Goal: Information Seeking & Learning: Learn about a topic

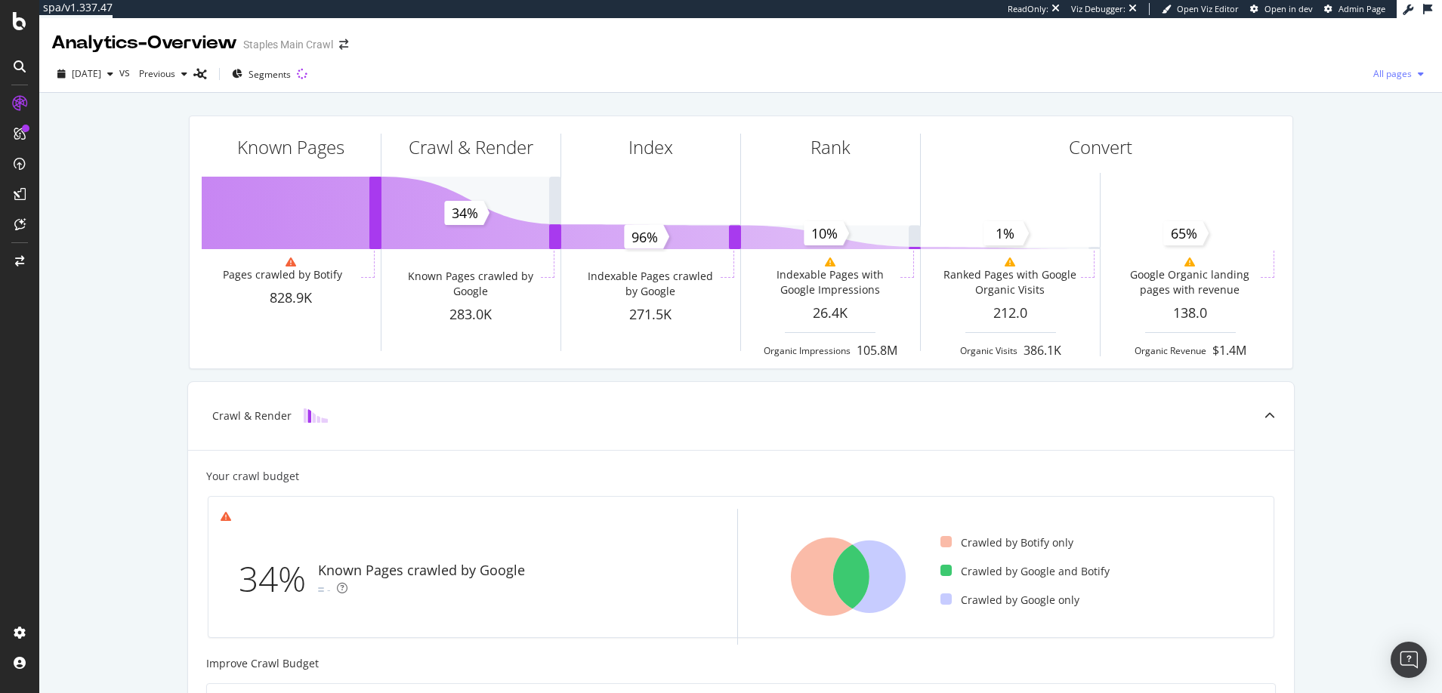
click at [1390, 72] on span "All pages" at bounding box center [1389, 73] width 45 height 13
click at [1275, 73] on span "Indexable pages" at bounding box center [1299, 75] width 89 height 14
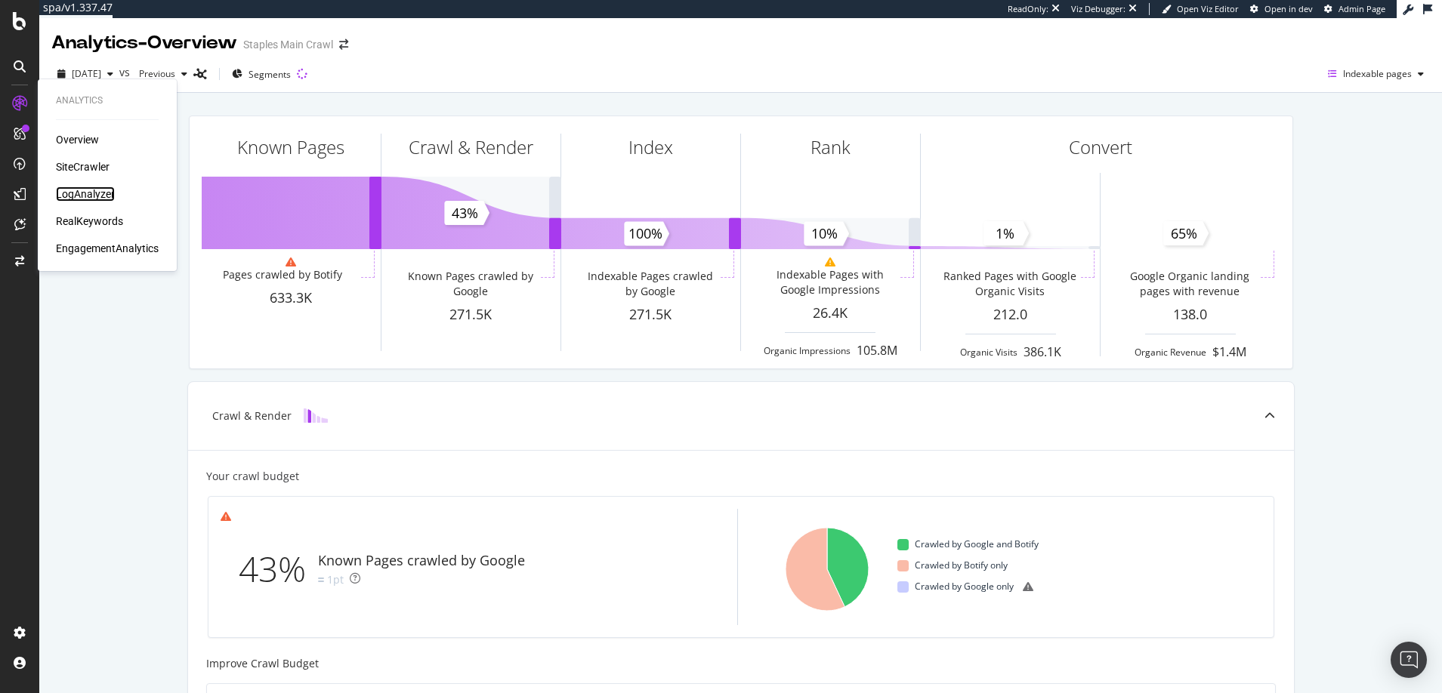
click at [88, 193] on div "LogAnalyzer" at bounding box center [85, 194] width 59 height 15
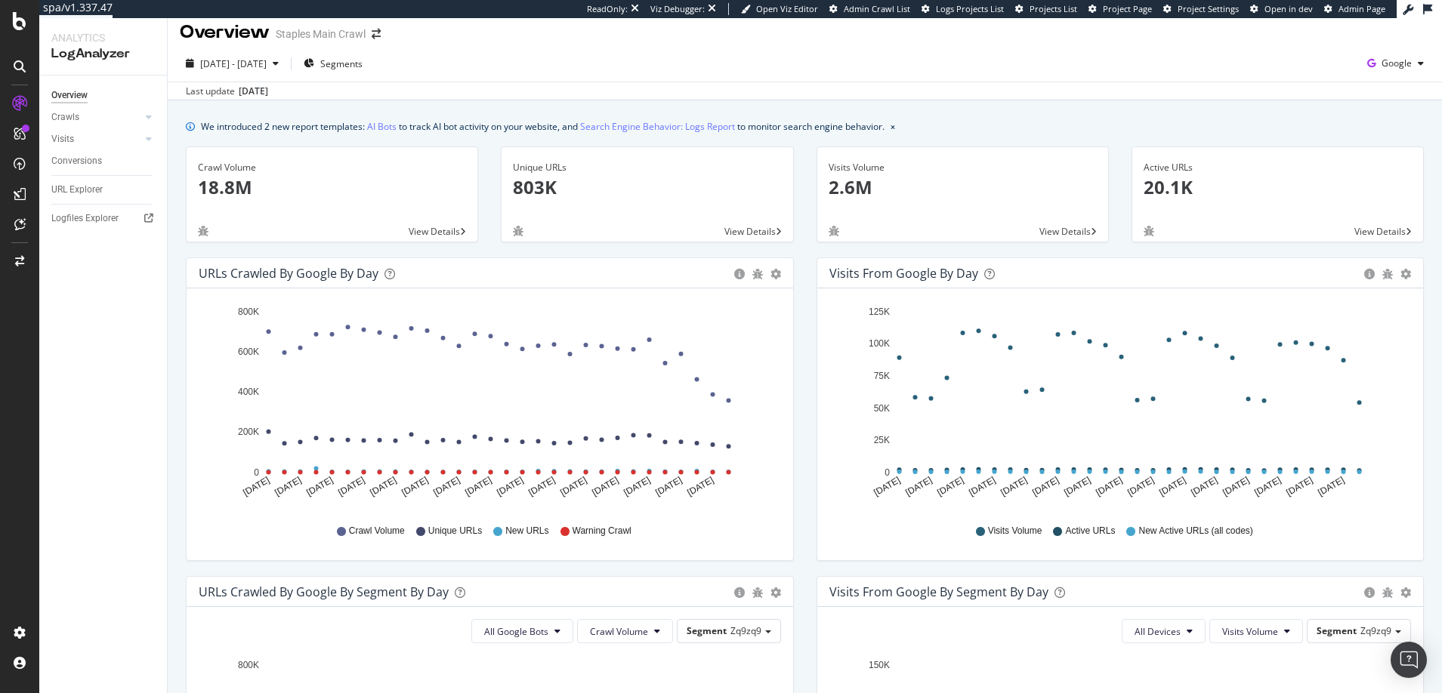
scroll to position [6, 0]
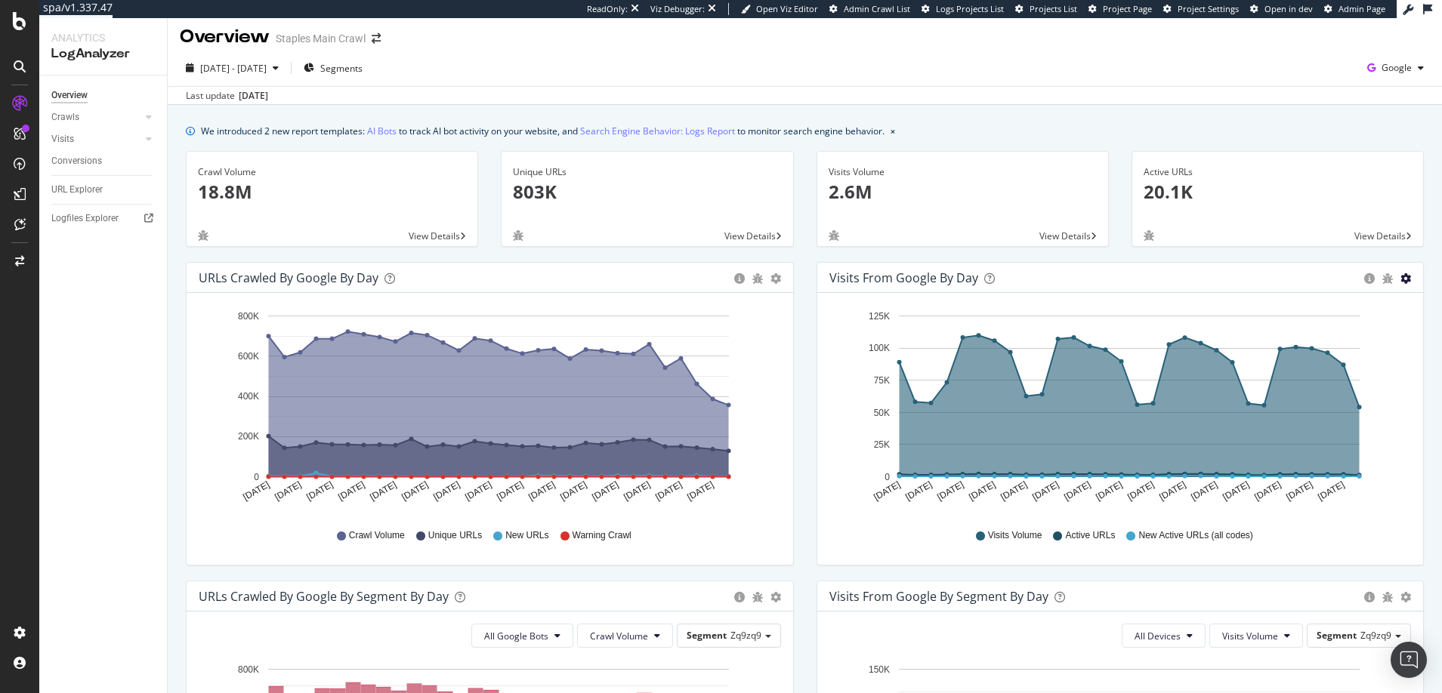
click at [1400, 277] on icon "gear" at bounding box center [1405, 278] width 11 height 11
click at [1364, 280] on icon "circle-info" at bounding box center [1369, 278] width 11 height 11
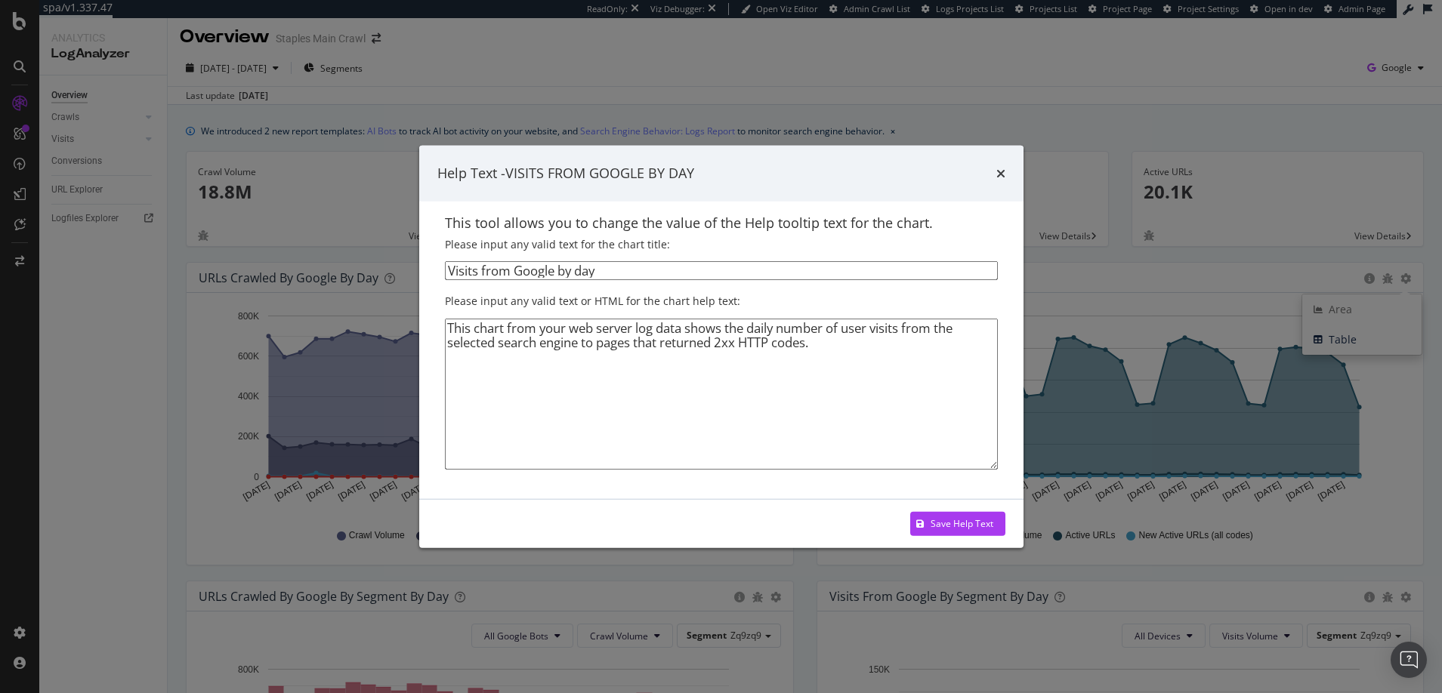
click at [1375, 279] on div "Help Text - VISITS FROM GOOGLE BY DAY This tool allows you to change the value …" at bounding box center [721, 346] width 1442 height 693
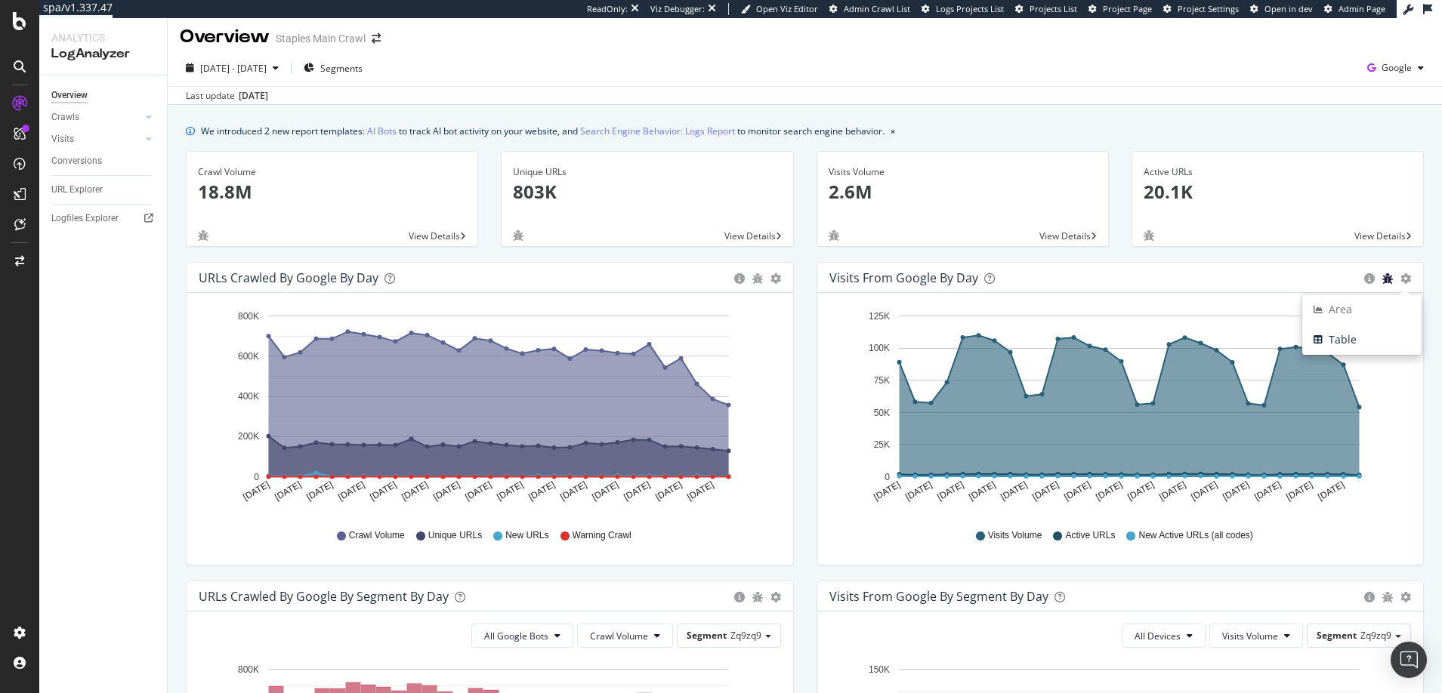
click at [1382, 279] on icon "bug" at bounding box center [1387, 278] width 11 height 11
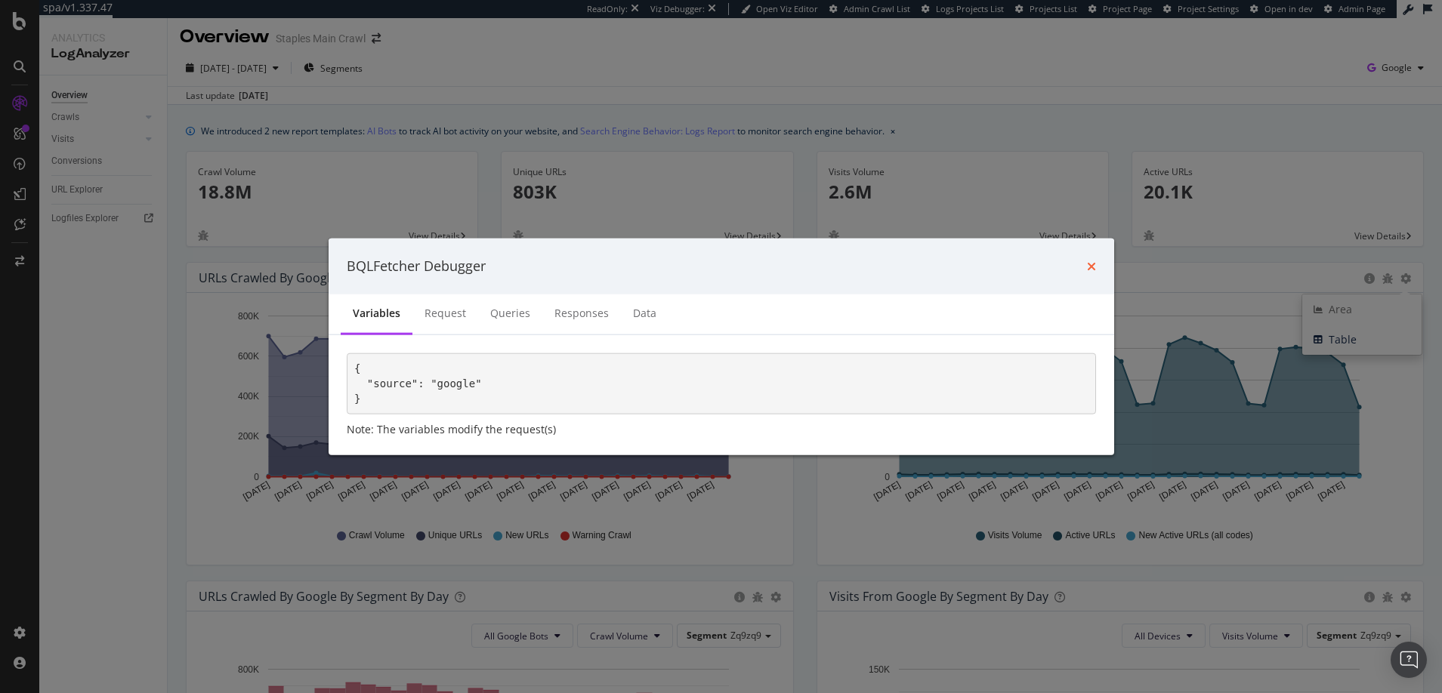
click at [1093, 265] on icon "times" at bounding box center [1091, 266] width 9 height 12
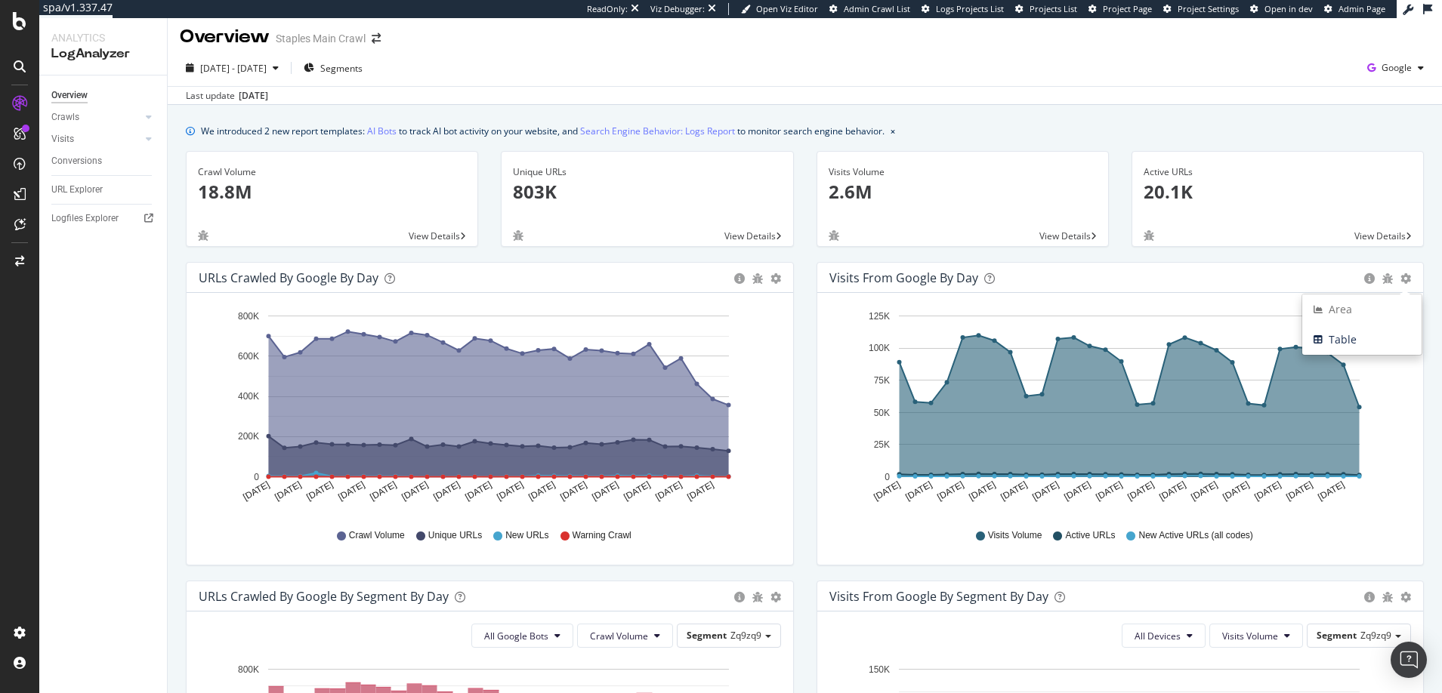
click at [1145, 276] on div "Visits from Google by day" at bounding box center [1093, 277] width 528 height 15
click at [387, 133] on link "AI Bots" at bounding box center [381, 131] width 29 height 16
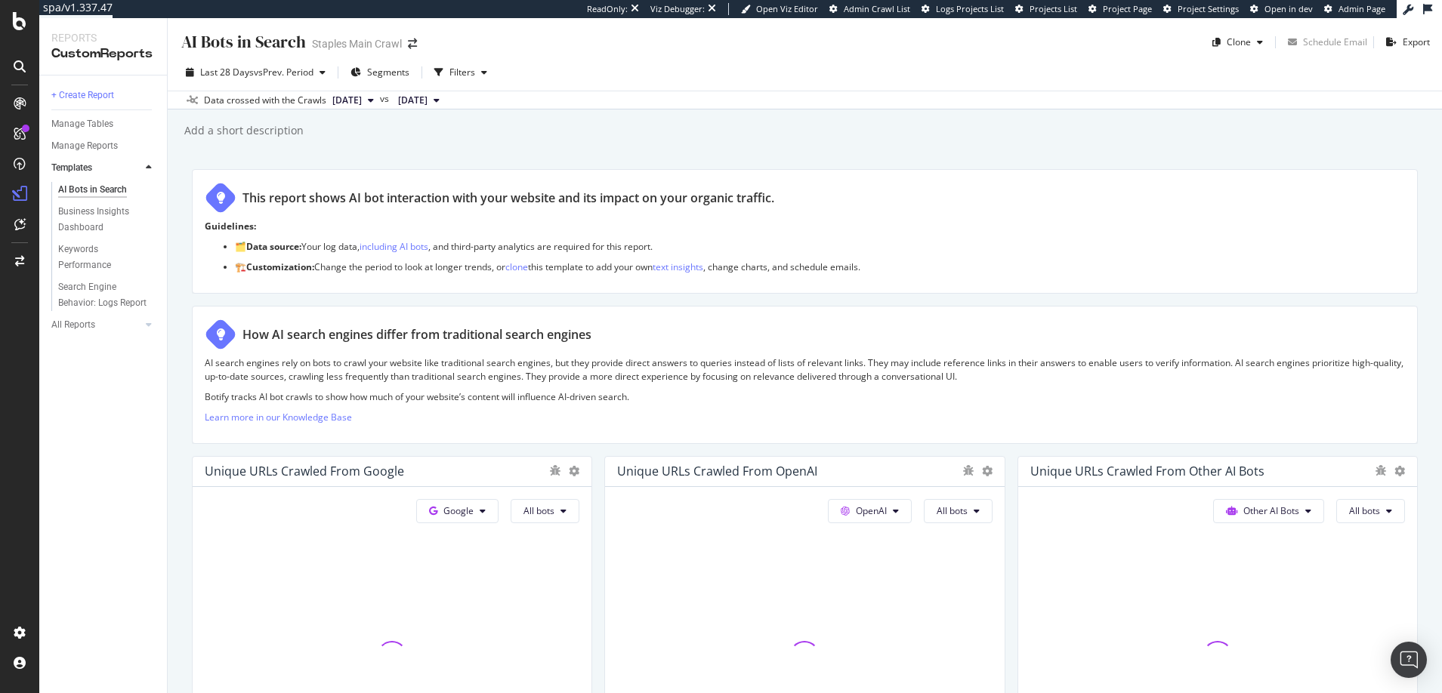
click at [387, 133] on div "Add a short description Add a short description" at bounding box center [812, 130] width 1259 height 23
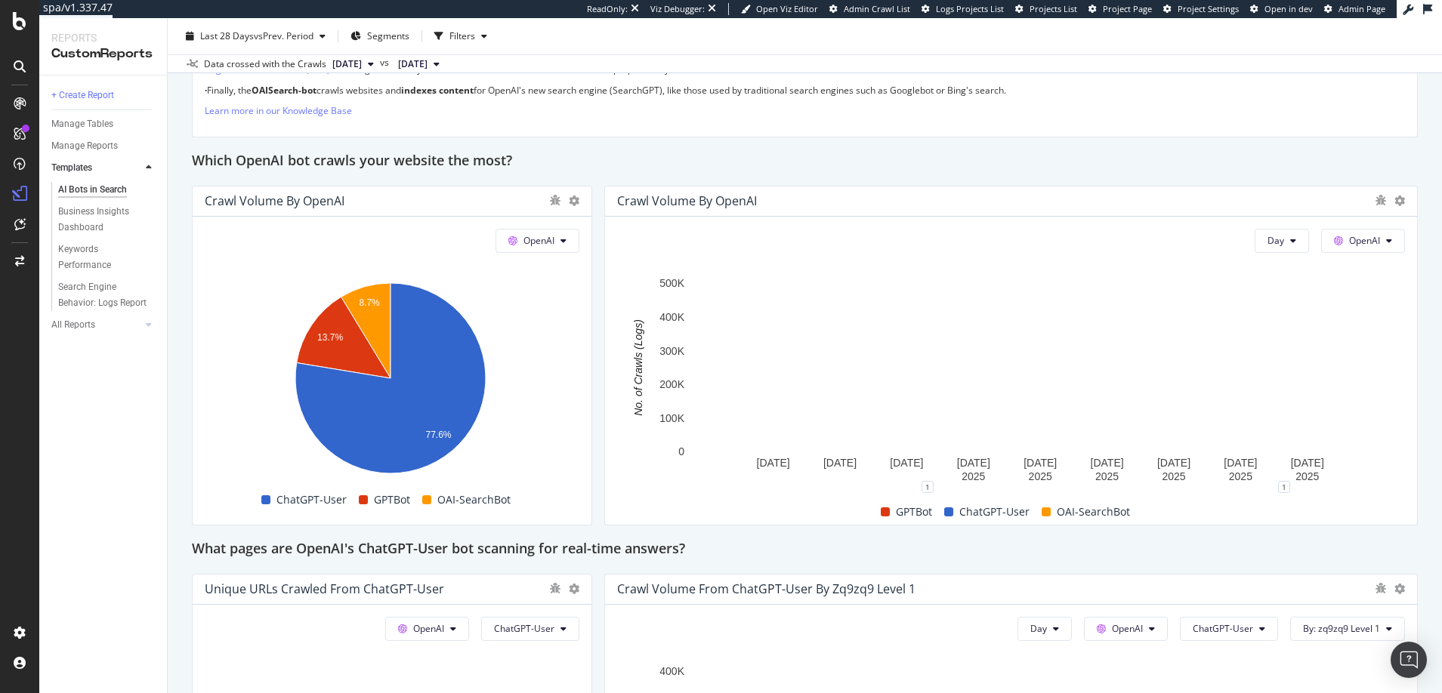
scroll to position [1203, 0]
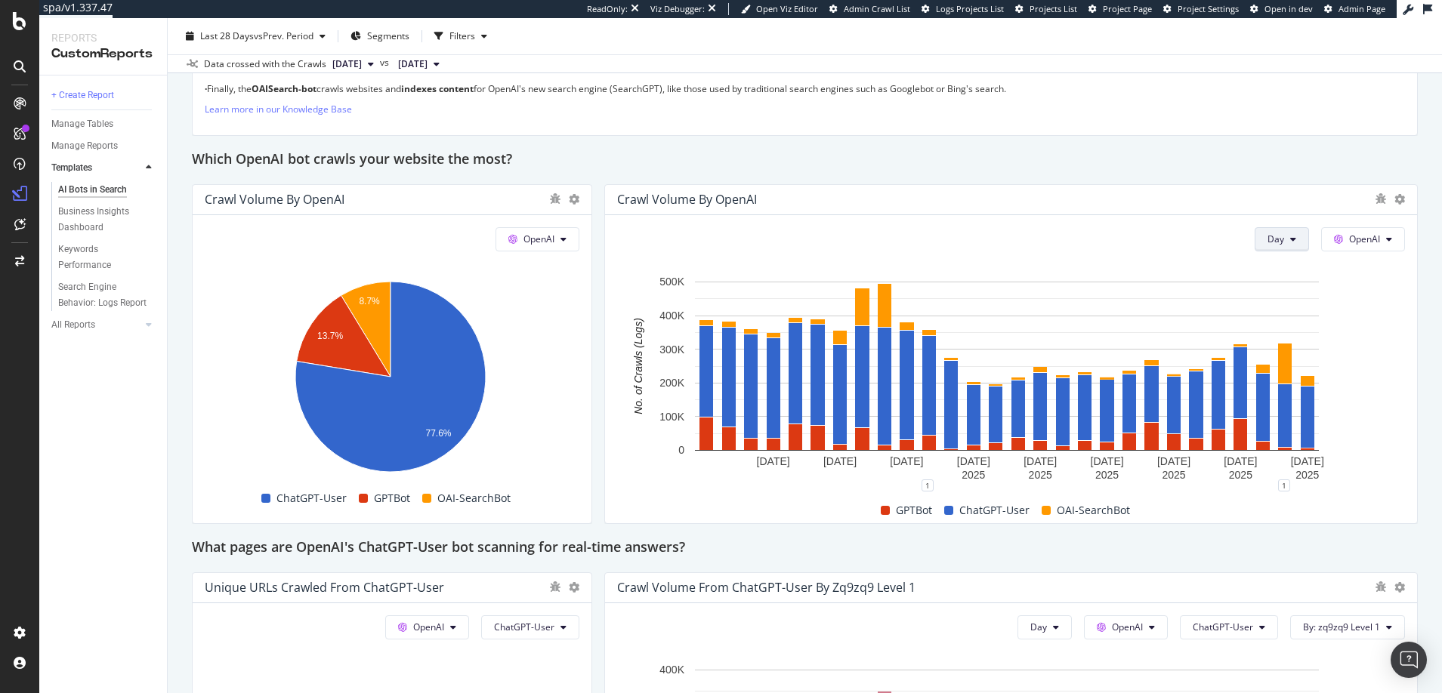
click at [1290, 239] on icon at bounding box center [1293, 239] width 6 height 9
click at [1271, 325] on span "Month" at bounding box center [1270, 326] width 27 height 14
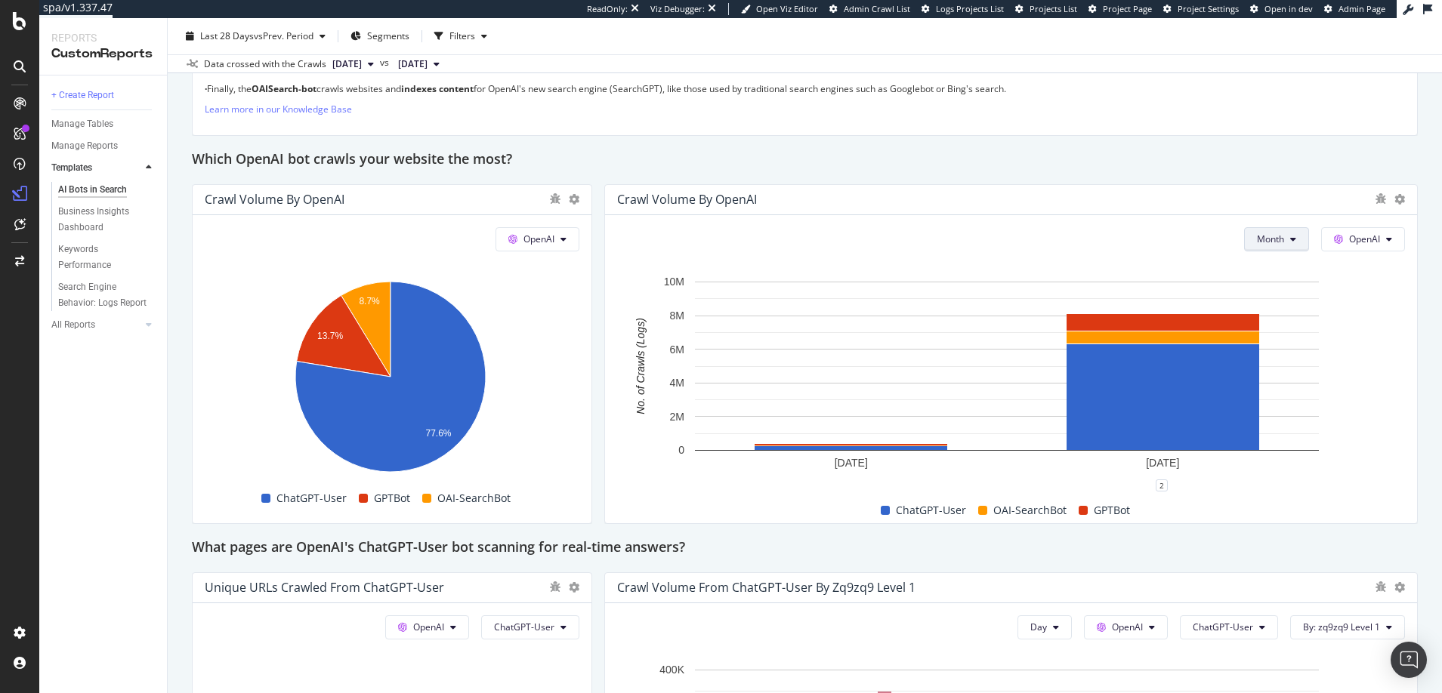
click at [1290, 237] on icon at bounding box center [1293, 239] width 6 height 9
click at [1254, 297] on span "Week" at bounding box center [1258, 298] width 29 height 14
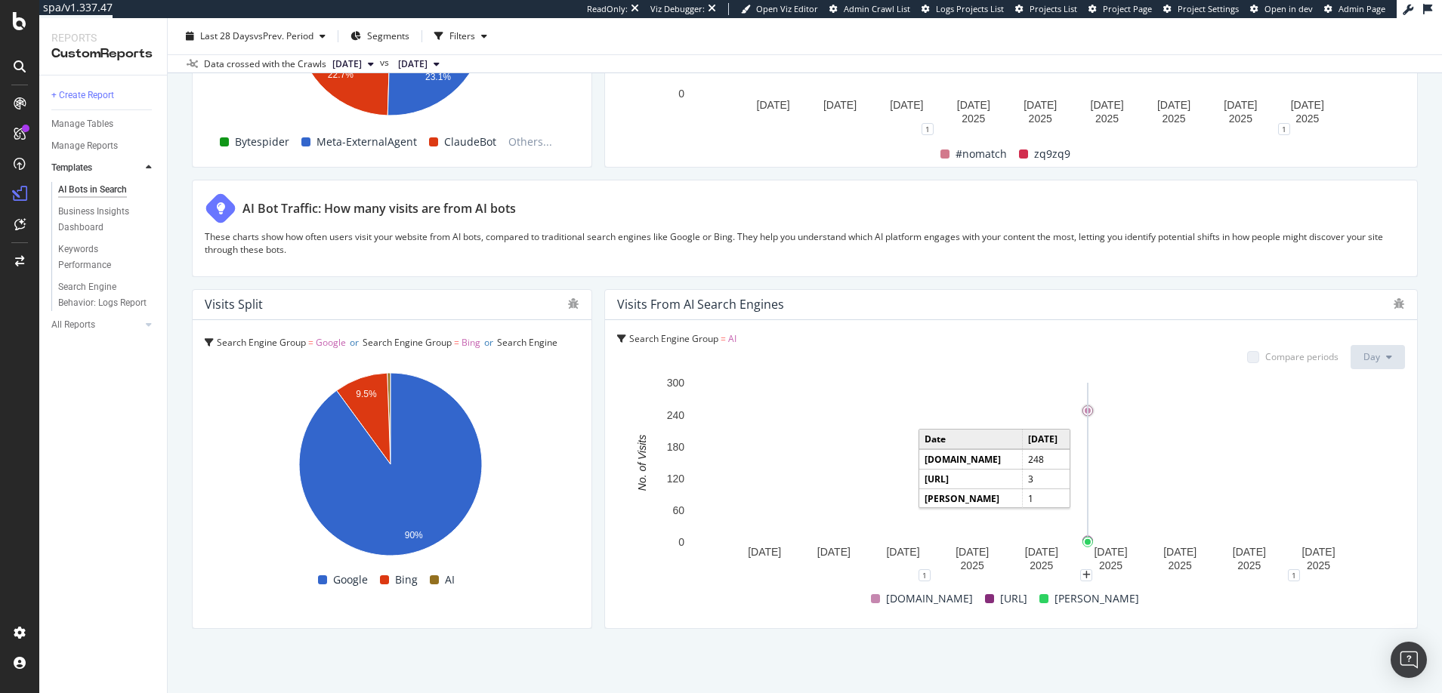
scroll to position [2478, 0]
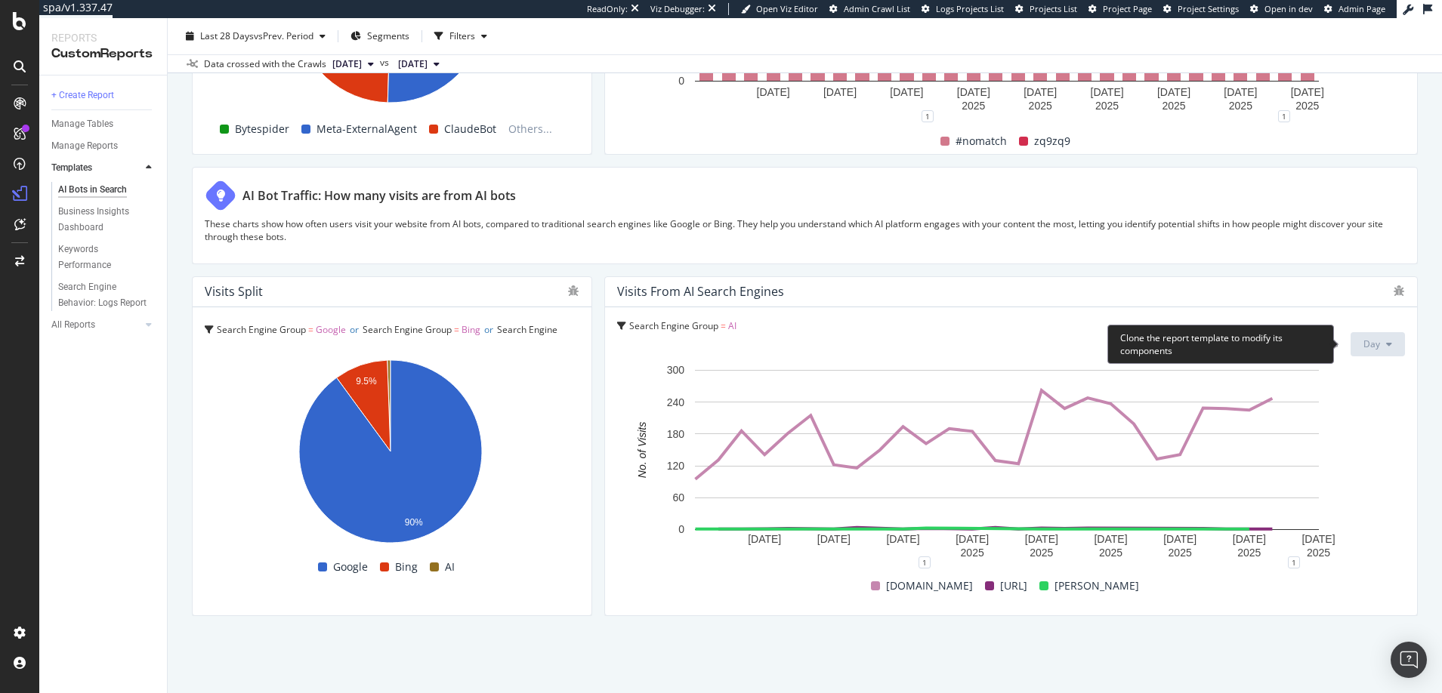
click at [1368, 344] on span "Day" at bounding box center [1371, 344] width 17 height 13
click at [1321, 392] on rect "A chart." at bounding box center [1007, 462] width 780 height 200
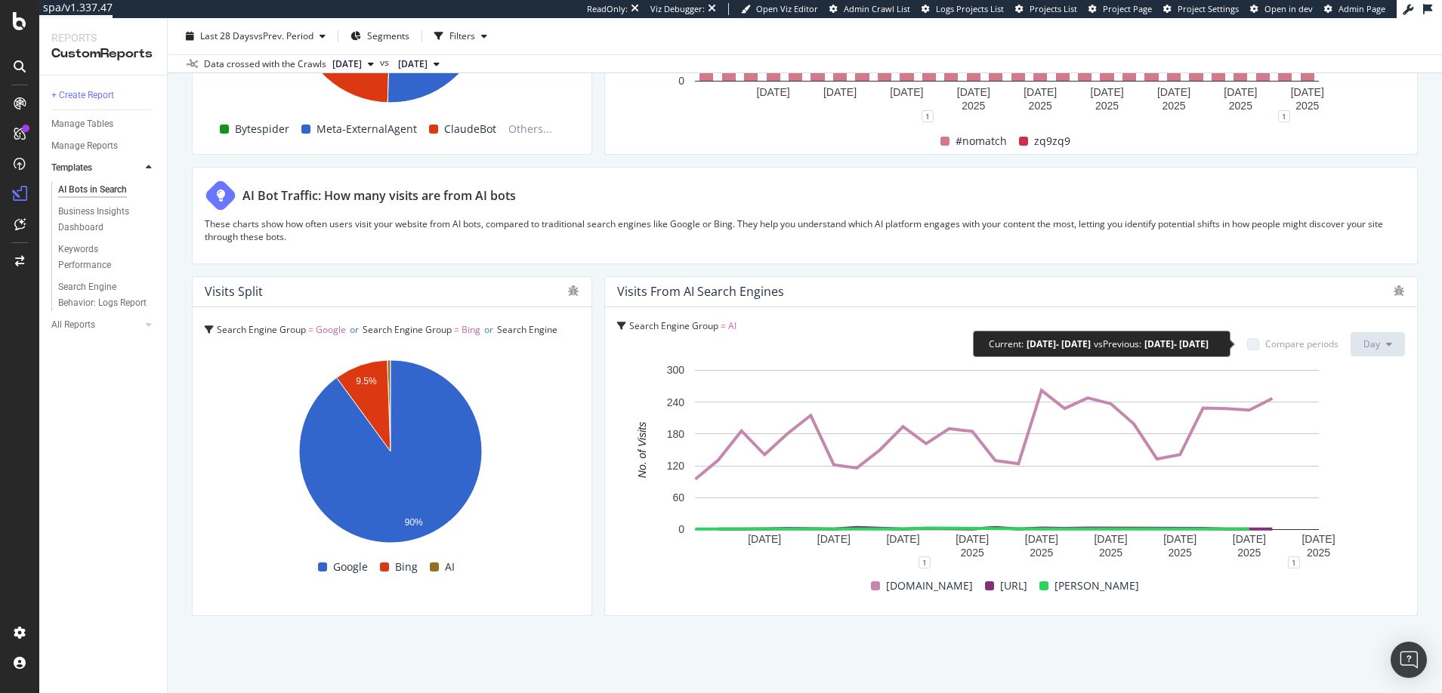
click at [1247, 341] on div at bounding box center [1253, 344] width 12 height 12
click at [1265, 344] on div "Compare periods" at bounding box center [1301, 344] width 73 height 13
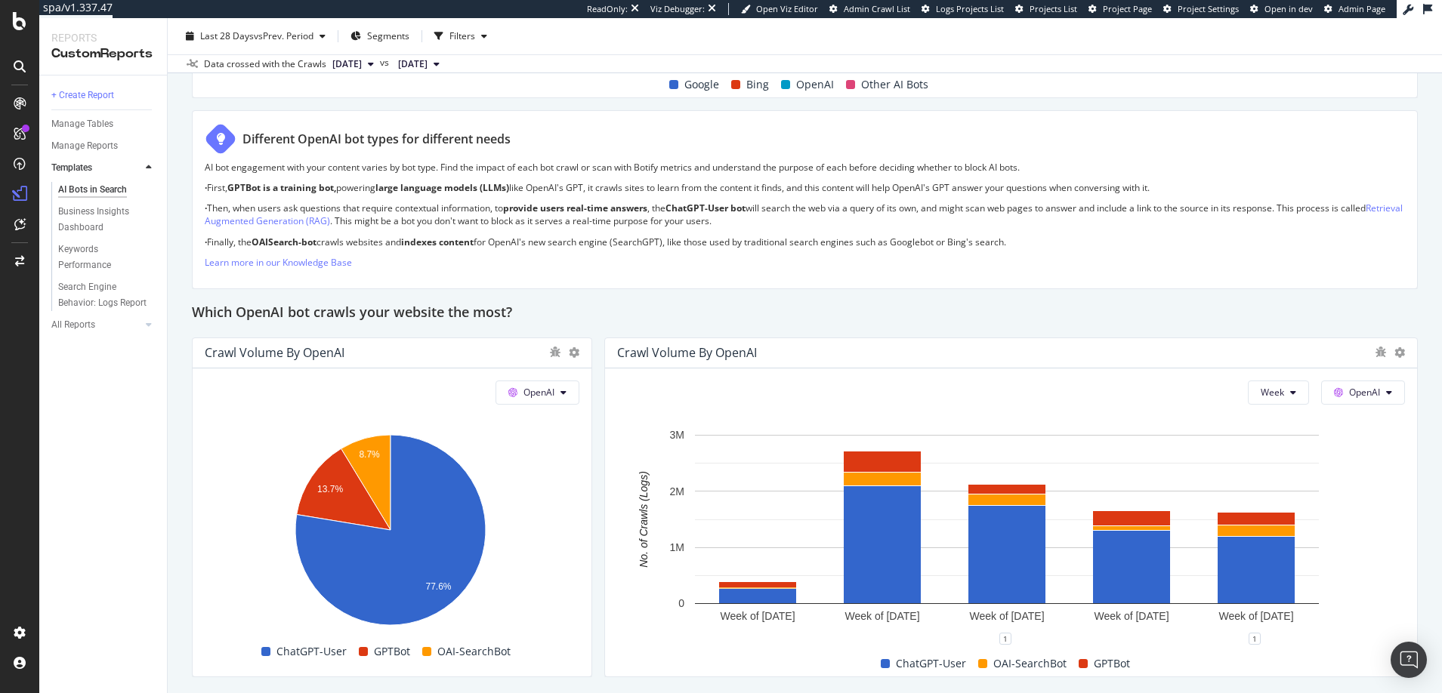
scroll to position [967, 0]
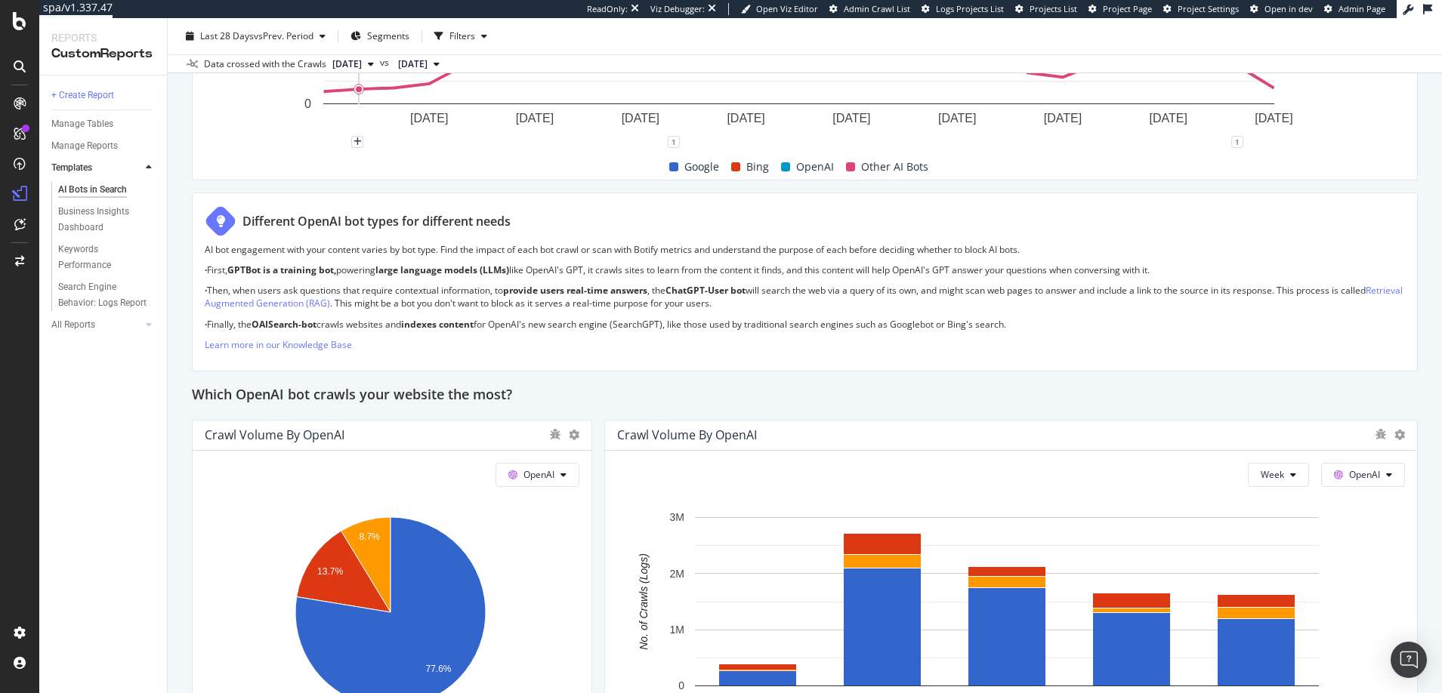
click at [359, 66] on span "[DATE]" at bounding box center [346, 64] width 29 height 14
click at [362, 156] on div "[DATE]" at bounding box center [370, 157] width 81 height 14
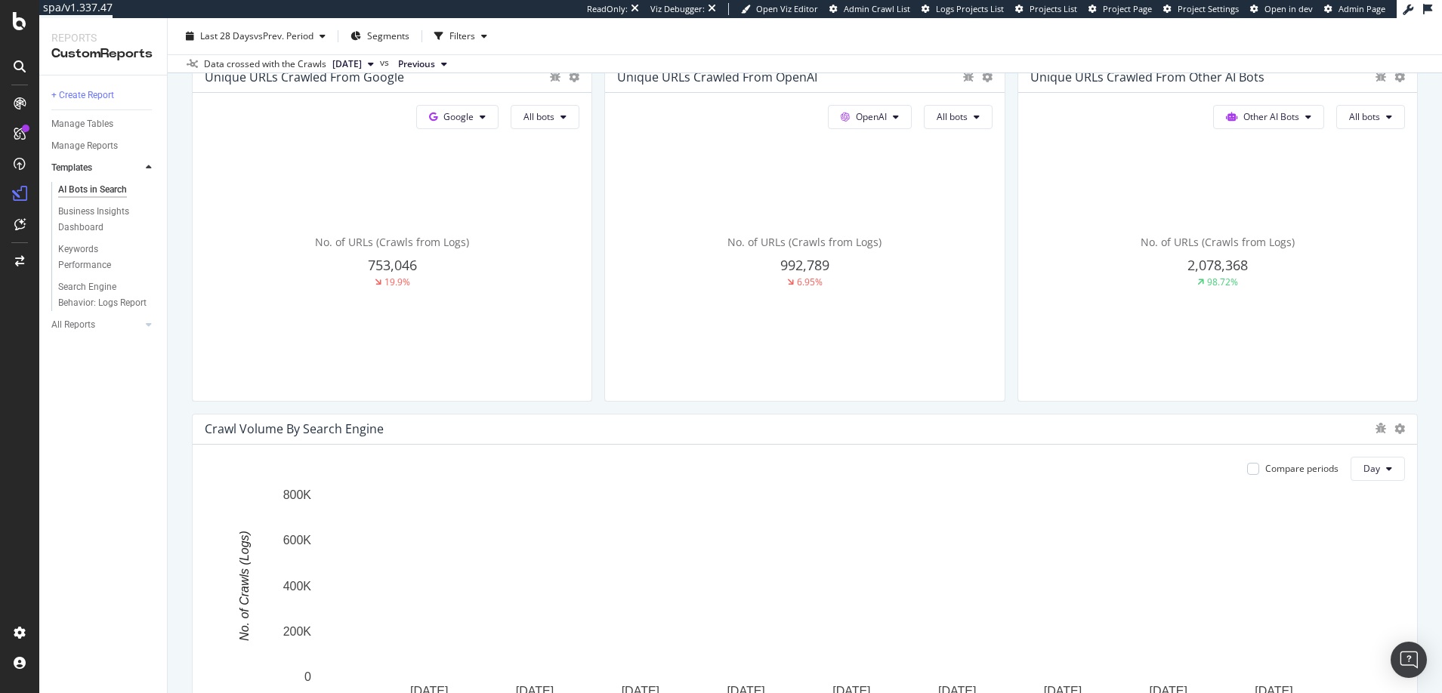
scroll to position [384, 0]
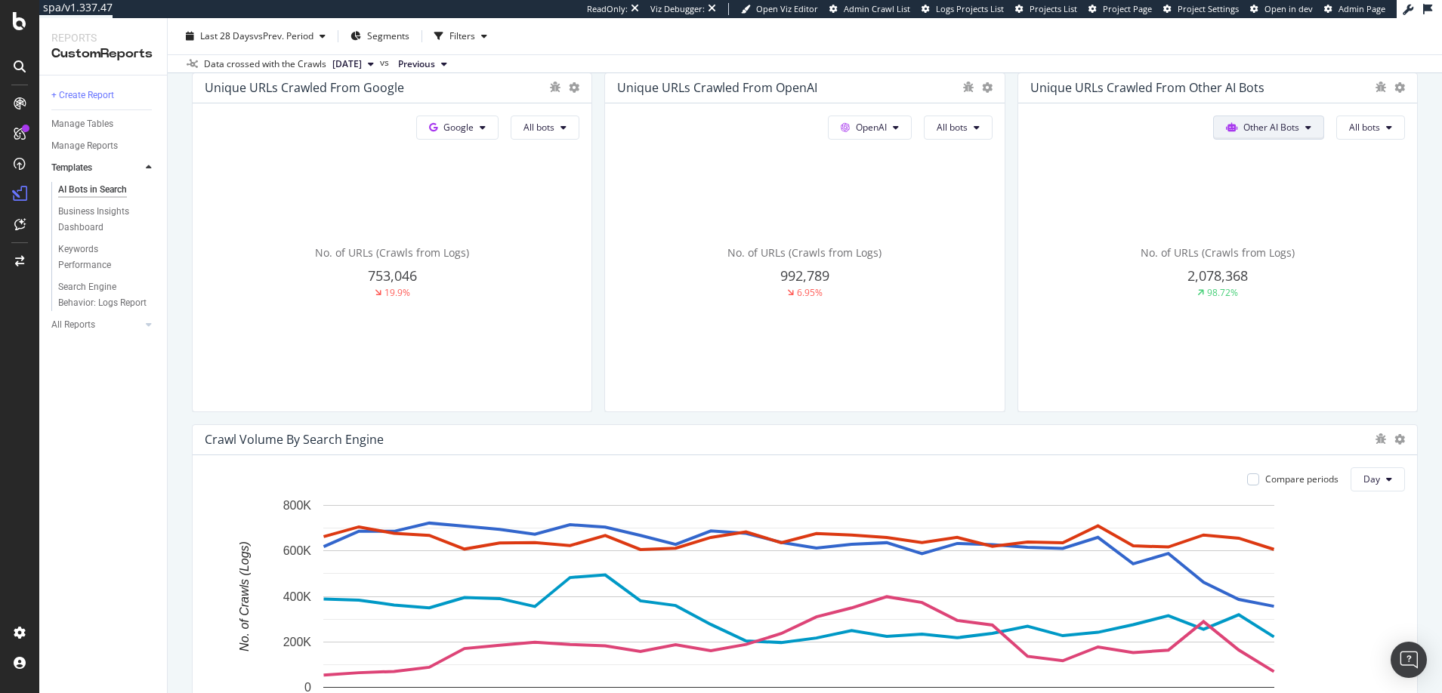
click at [1305, 123] on icon at bounding box center [1308, 127] width 6 height 9
click at [1130, 190] on div "No. of URLs (Crawls from Logs) 2,078,368 98.72%" at bounding box center [1217, 273] width 375 height 254
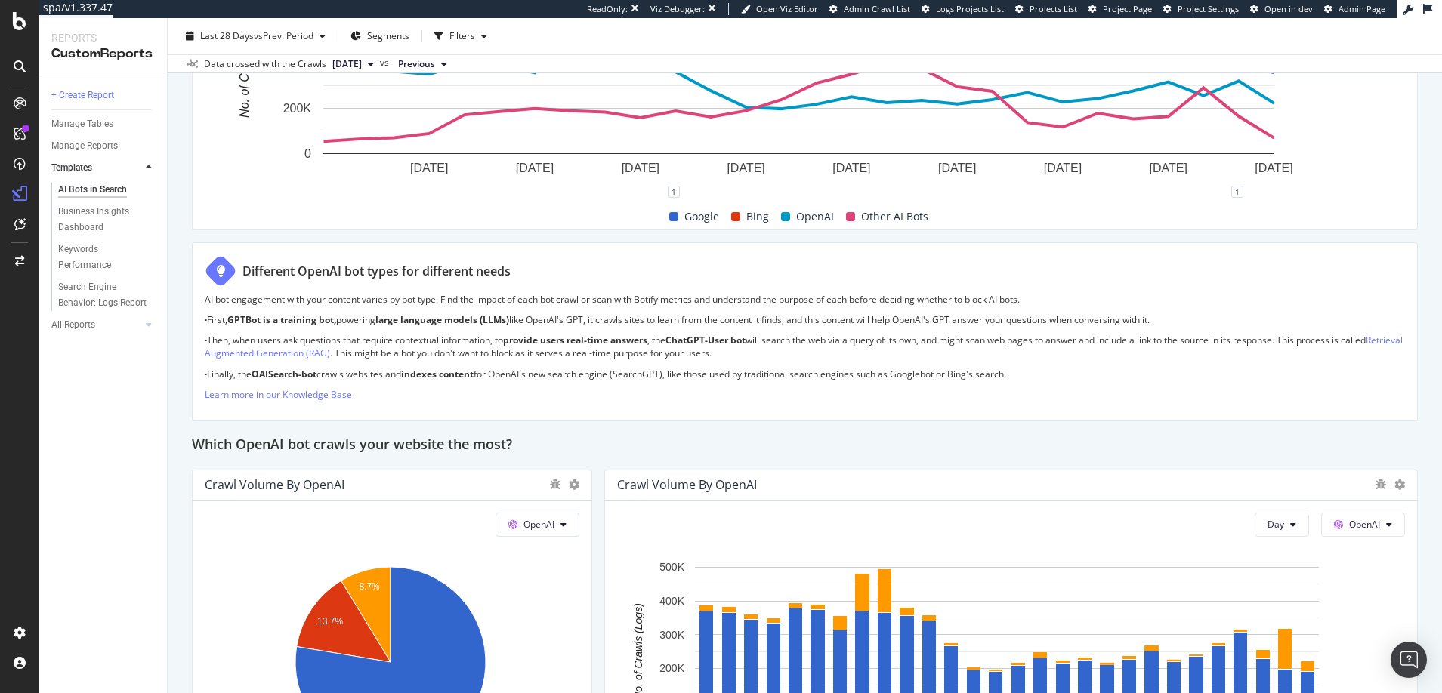
scroll to position [838, 0]
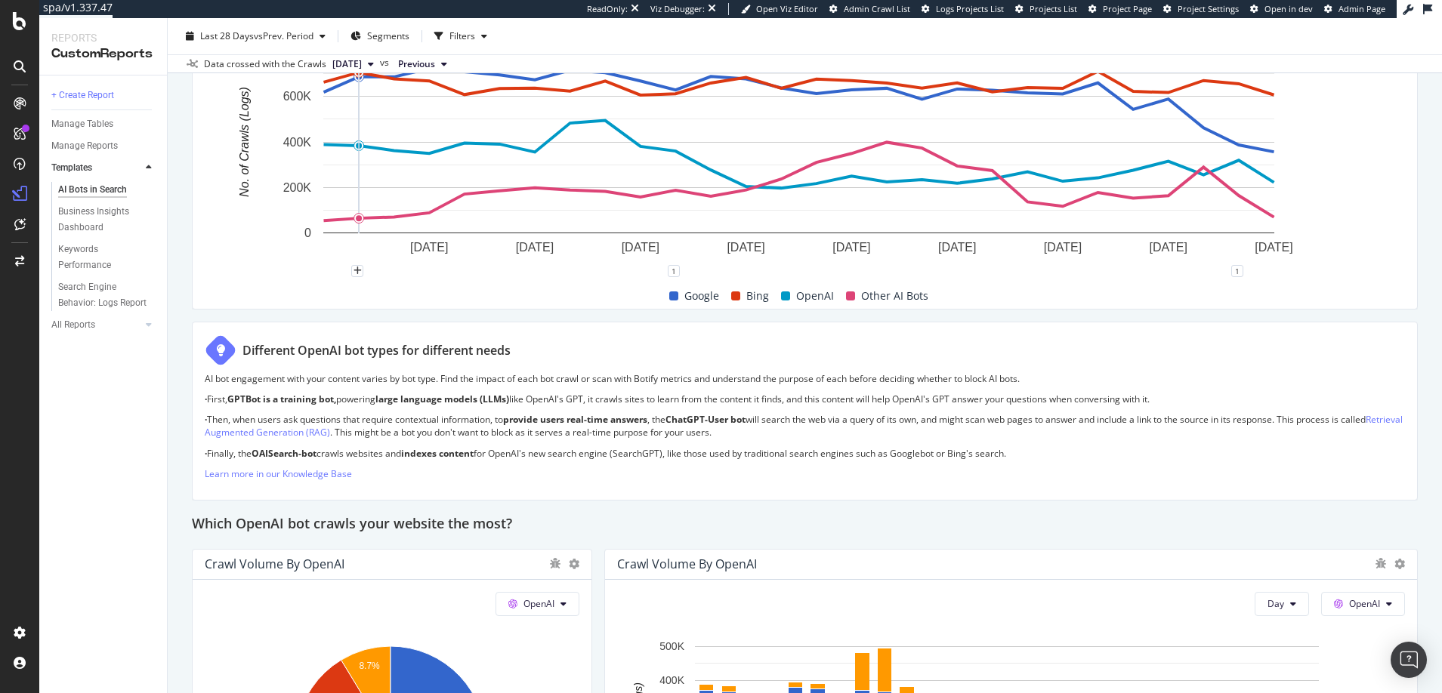
click at [435, 65] on span "Previous" at bounding box center [416, 64] width 37 height 14
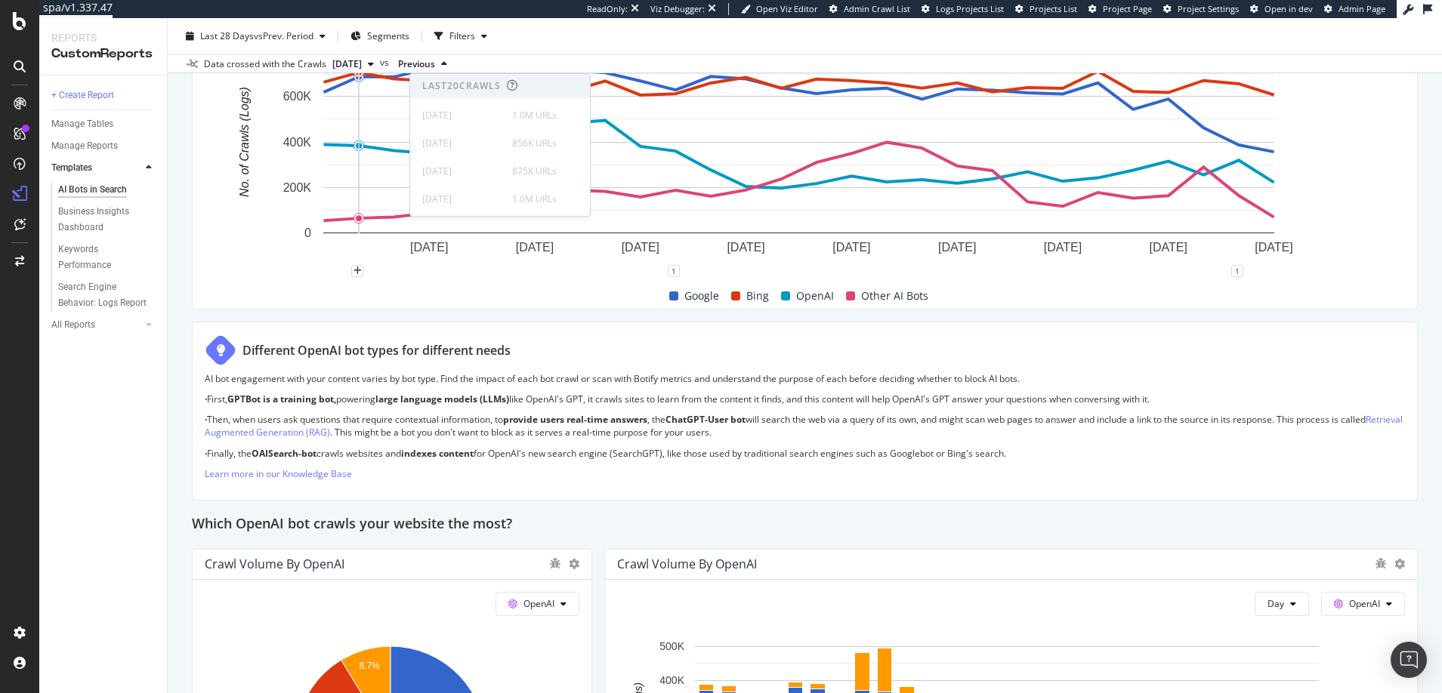
click at [501, 60] on div "Data crossed with the Crawls [DATE] vs Previous" at bounding box center [805, 63] width 1274 height 18
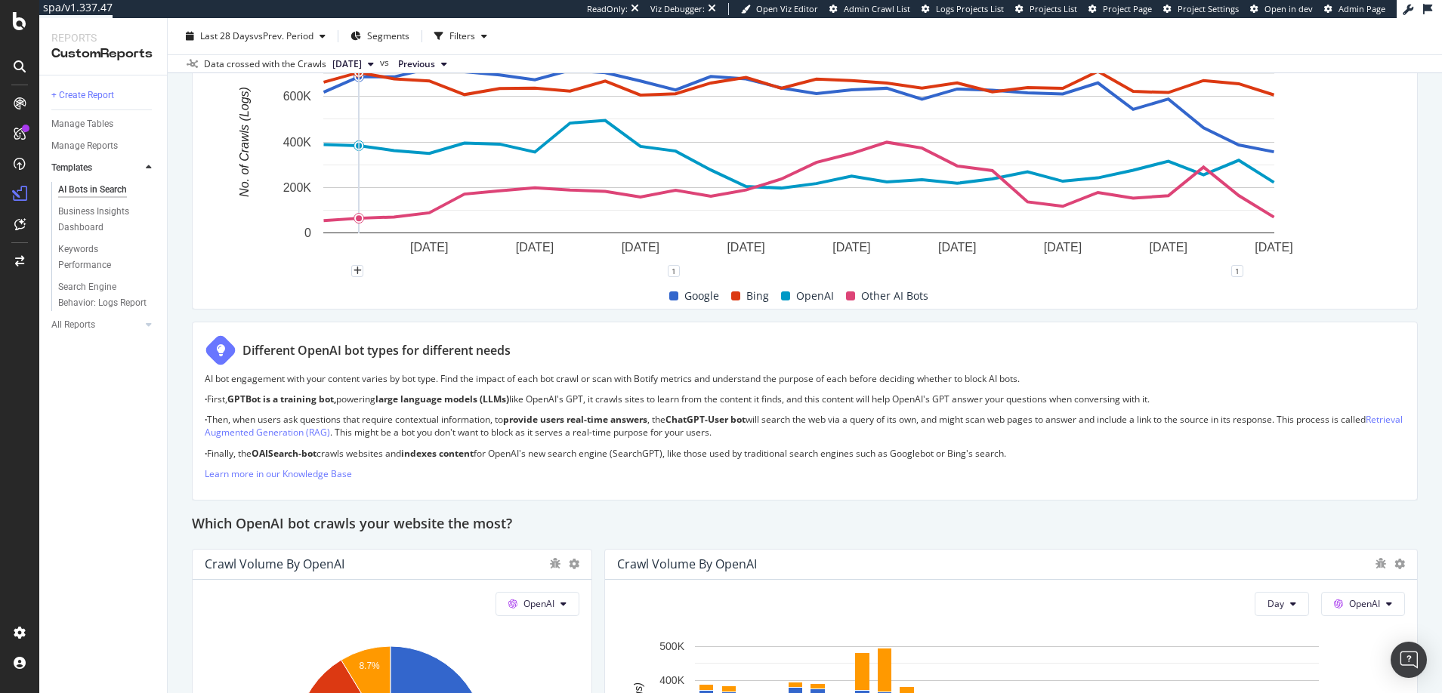
click at [374, 62] on icon at bounding box center [371, 64] width 6 height 9
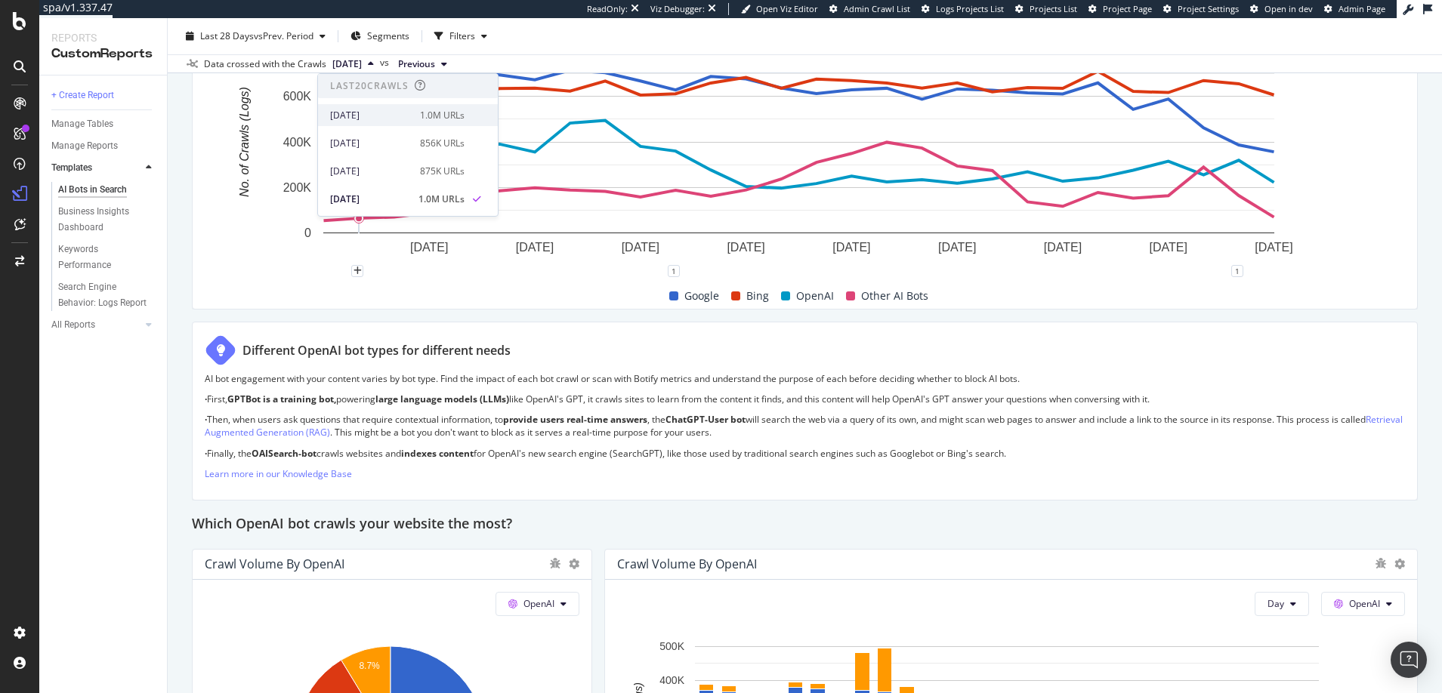
click at [386, 116] on div "[DATE]" at bounding box center [370, 116] width 81 height 14
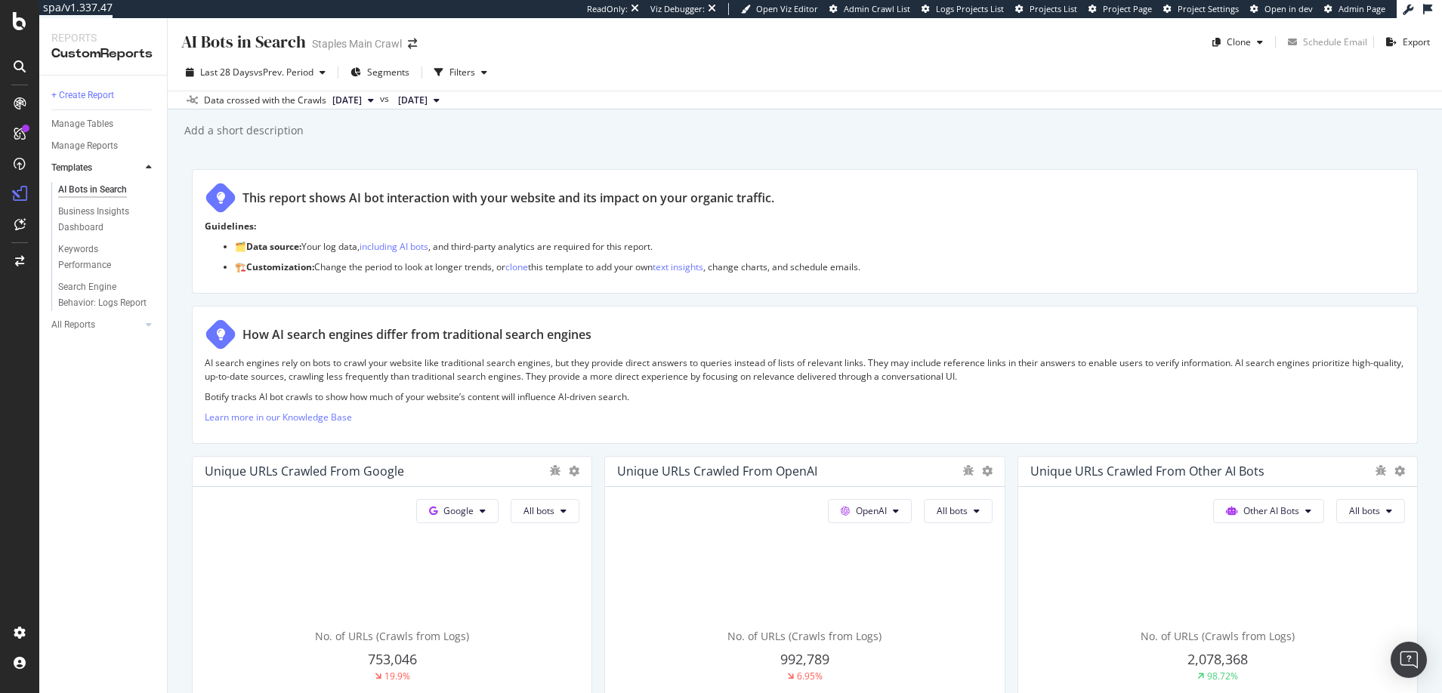
click at [427, 100] on span "[DATE]" at bounding box center [412, 101] width 29 height 14
click at [374, 97] on icon at bounding box center [371, 100] width 6 height 9
click at [427, 99] on span "[DATE]" at bounding box center [412, 101] width 29 height 14
click at [475, 178] on div "[DATE]" at bounding box center [467, 180] width 81 height 14
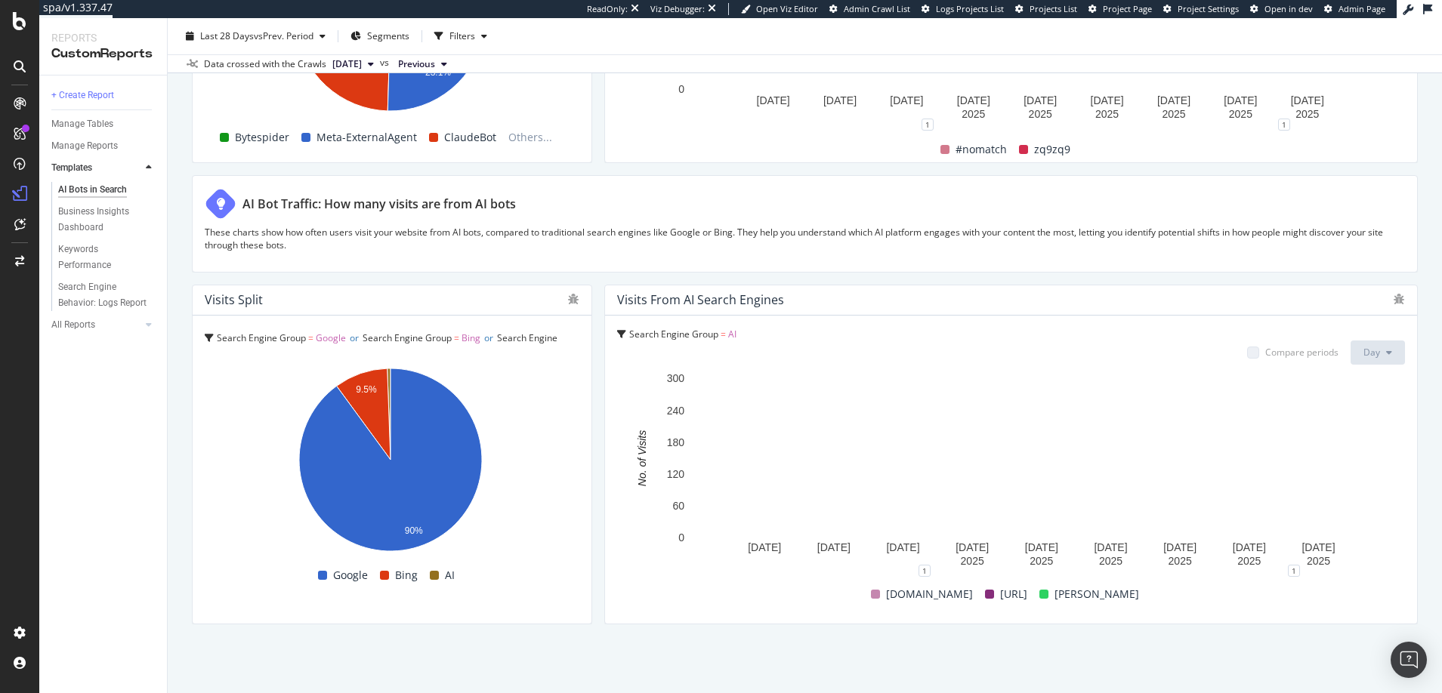
scroll to position [2478, 0]
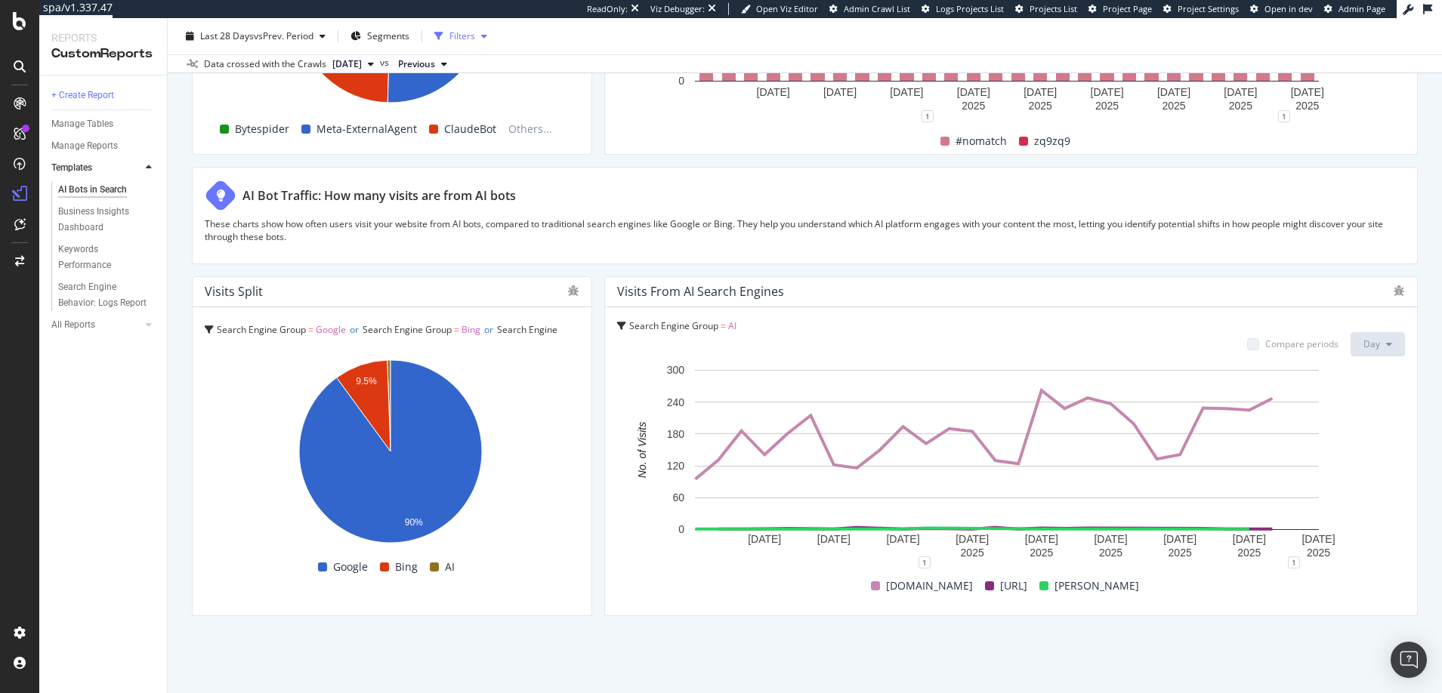
click at [465, 35] on div "Filters" at bounding box center [462, 35] width 26 height 13
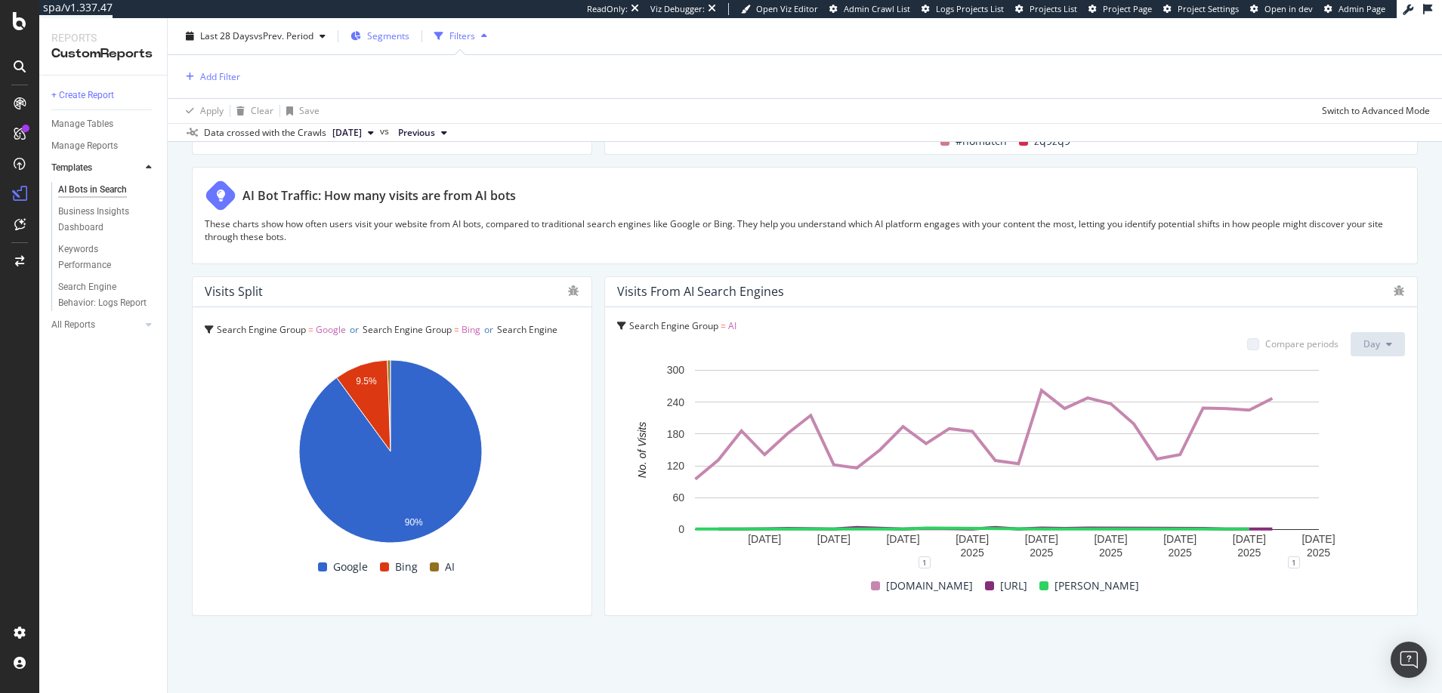
click at [396, 35] on span "Segments" at bounding box center [388, 35] width 42 height 13
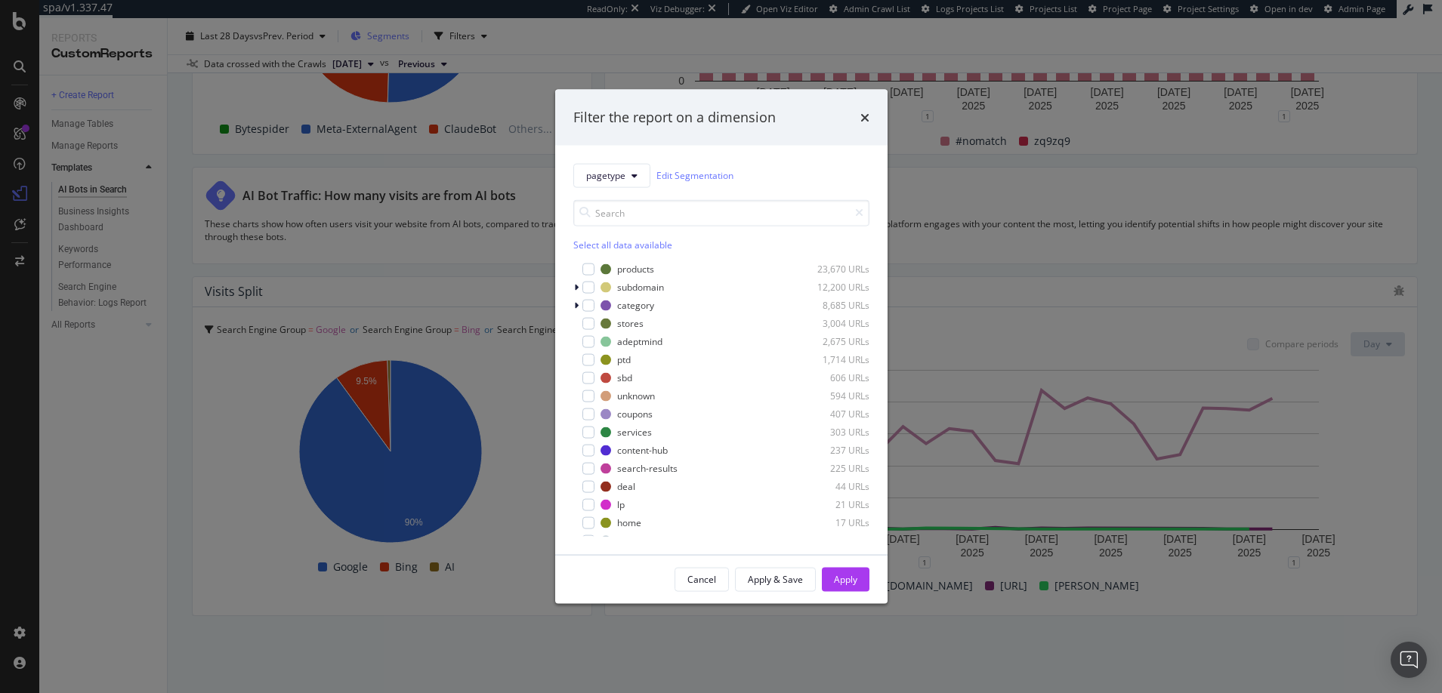
scroll to position [2478, 0]
click at [19, 104] on div "Filter the report on a dimension pagetype Edit Segmentation Select all data ava…" at bounding box center [721, 346] width 1442 height 693
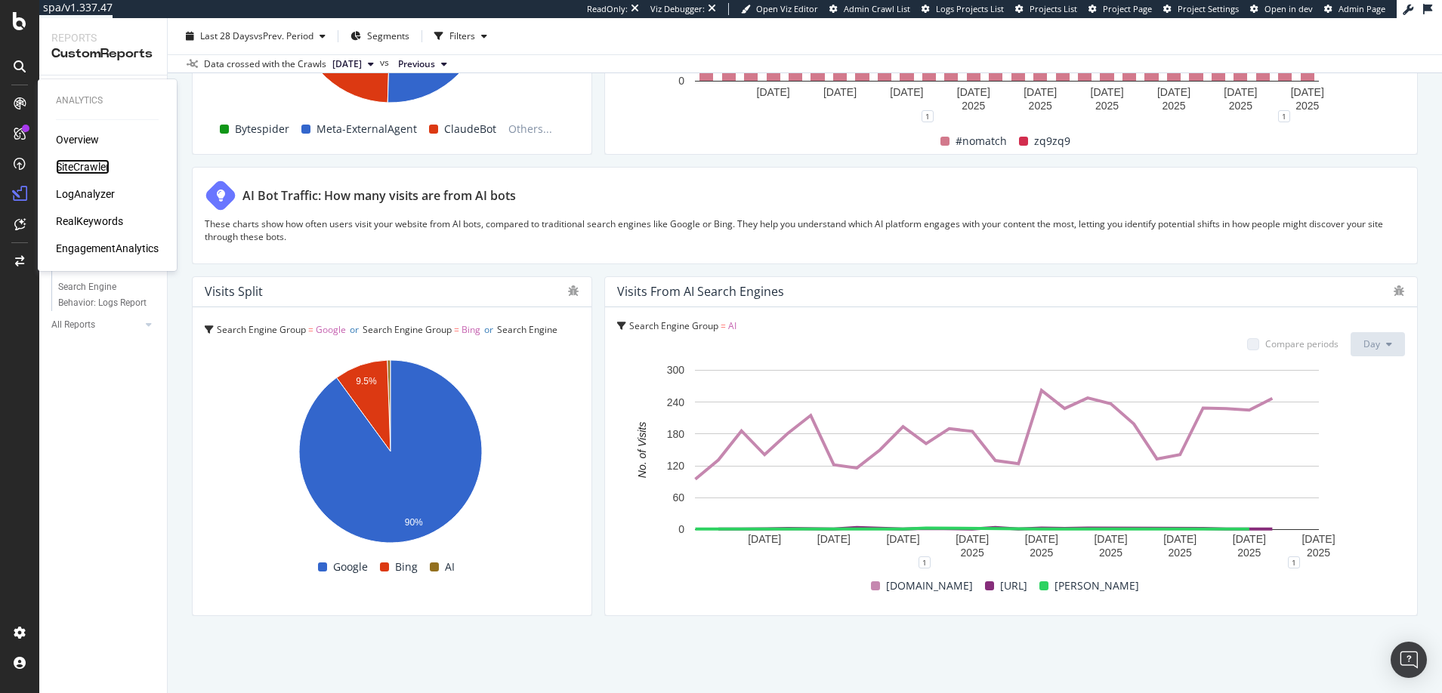
click at [85, 164] on div "SiteCrawler" at bounding box center [83, 166] width 54 height 15
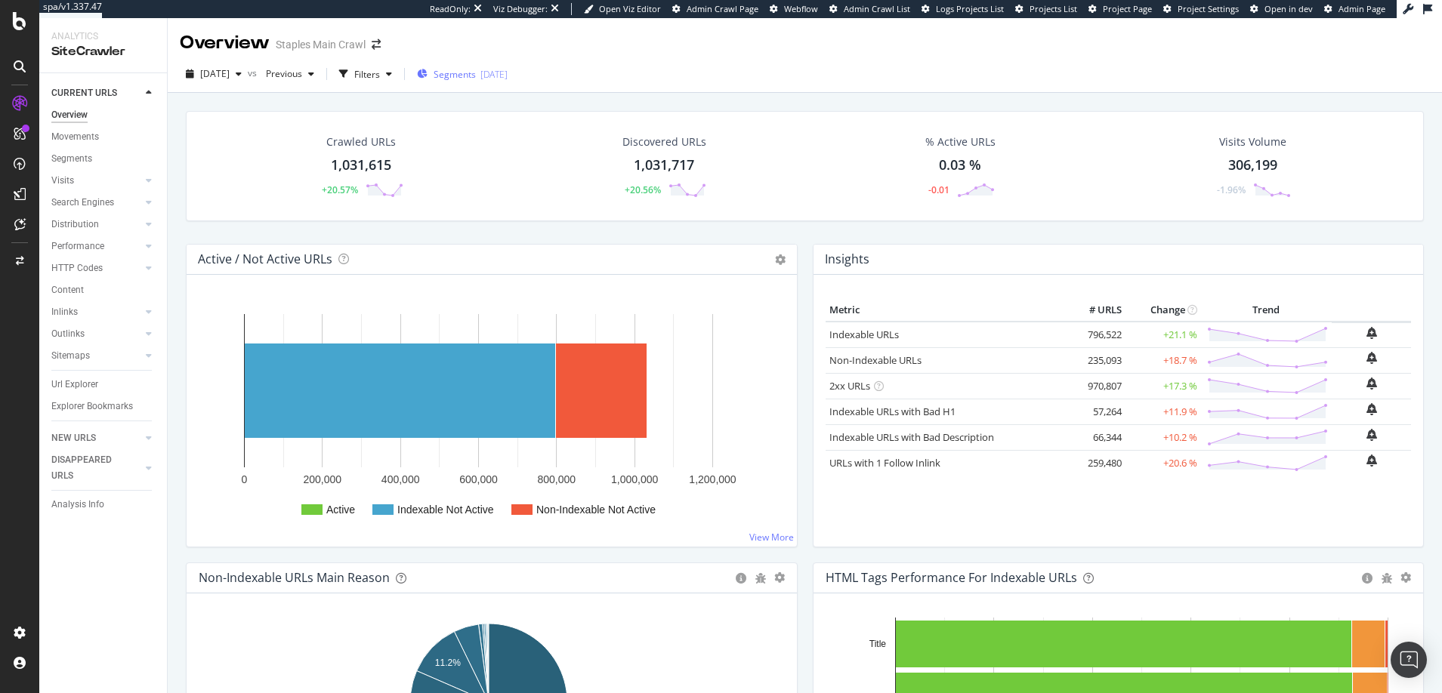
click at [476, 72] on span "Segments" at bounding box center [454, 74] width 42 height 13
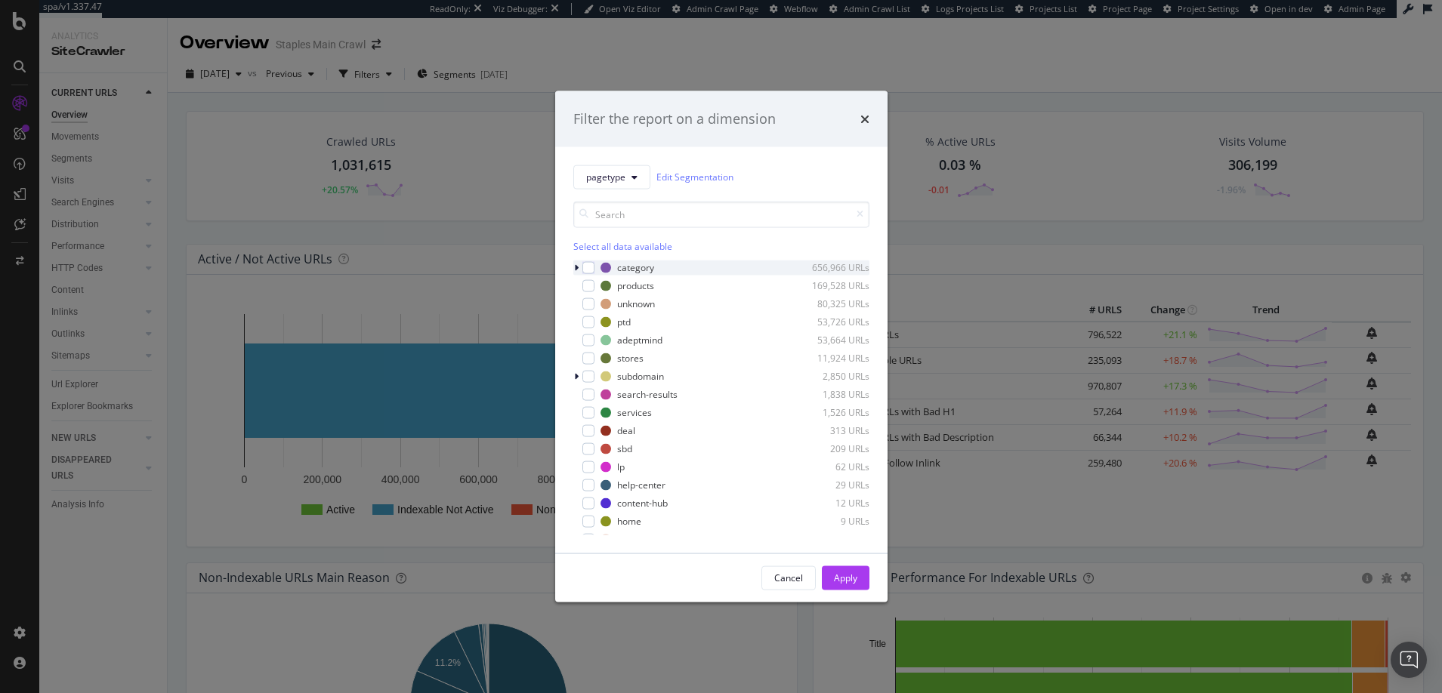
click at [576, 267] on icon "modal" at bounding box center [576, 267] width 5 height 9
click at [576, 267] on icon "modal" at bounding box center [576, 267] width 6 height 9
click at [576, 267] on icon "modal" at bounding box center [576, 267] width 5 height 9
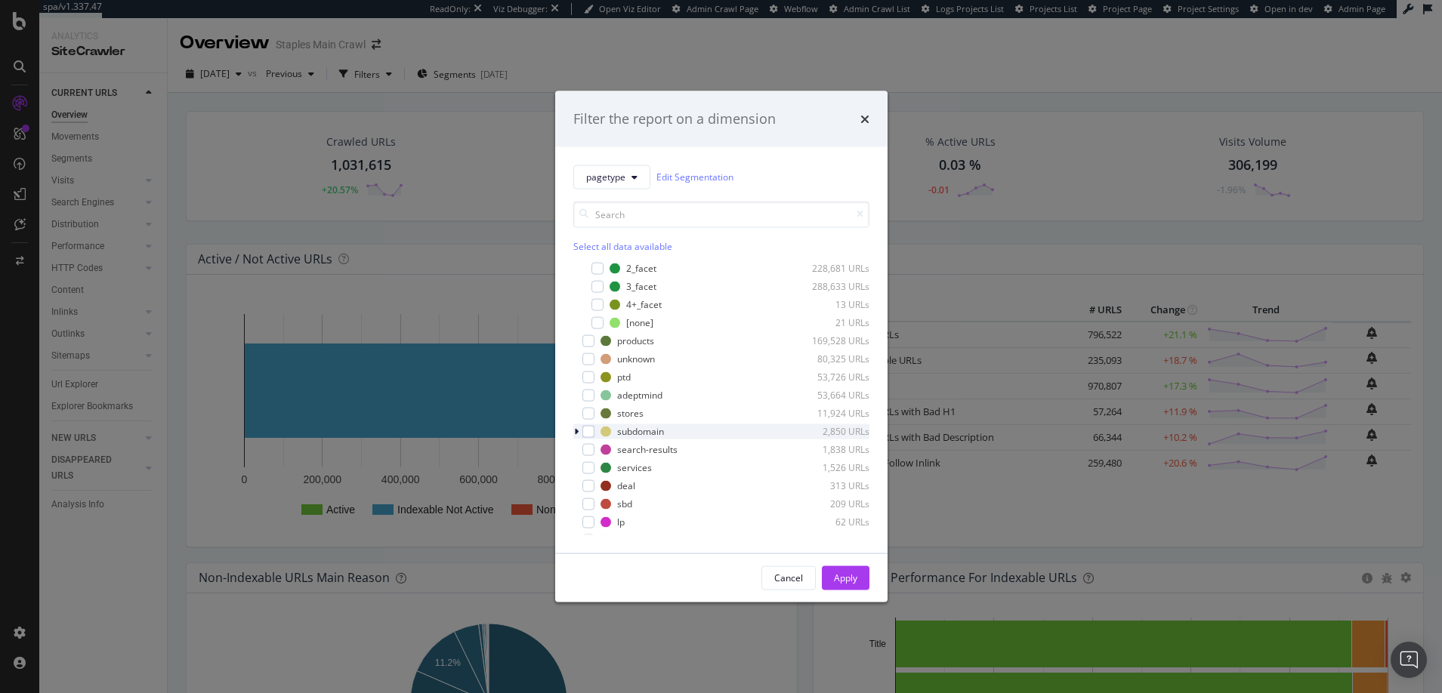
click at [576, 430] on icon "modal" at bounding box center [576, 431] width 5 height 9
click at [576, 430] on icon "modal" at bounding box center [576, 431] width 6 height 9
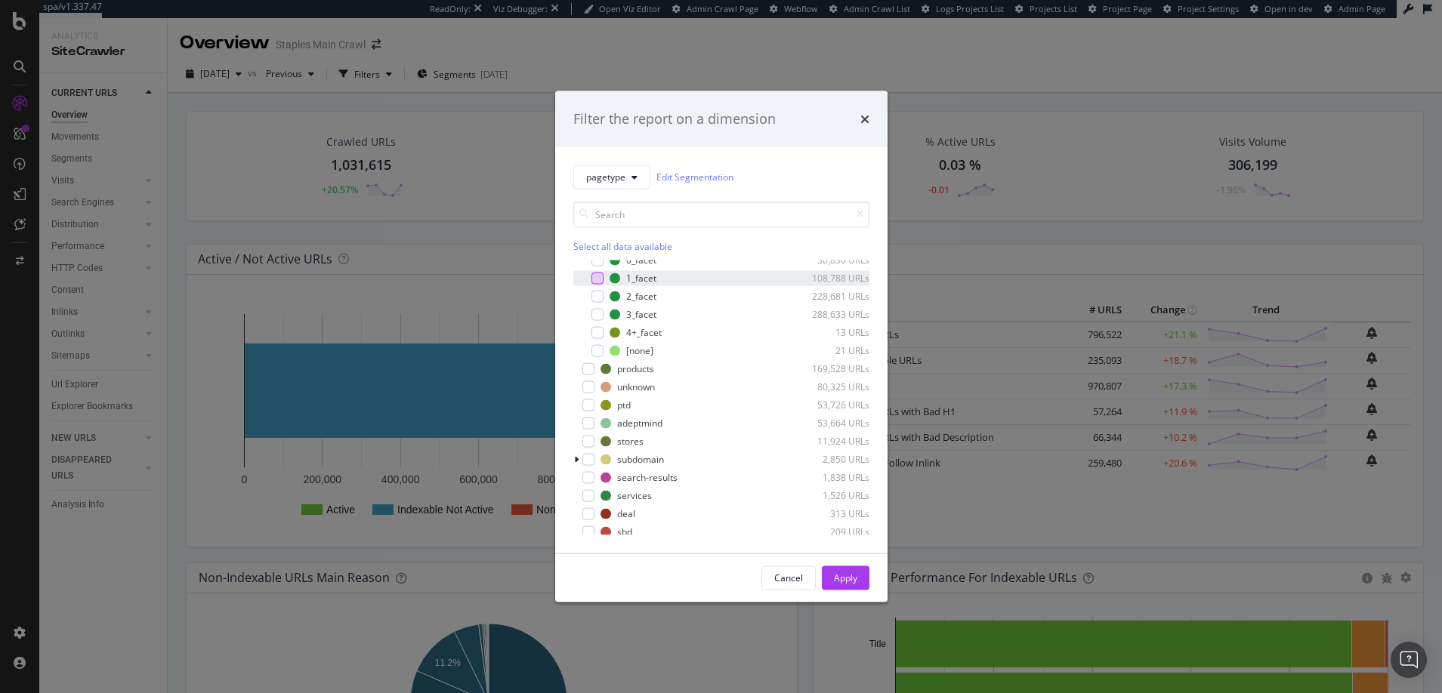
click at [599, 279] on div "modal" at bounding box center [597, 278] width 12 height 12
click at [842, 572] on div "Apply" at bounding box center [845, 578] width 23 height 13
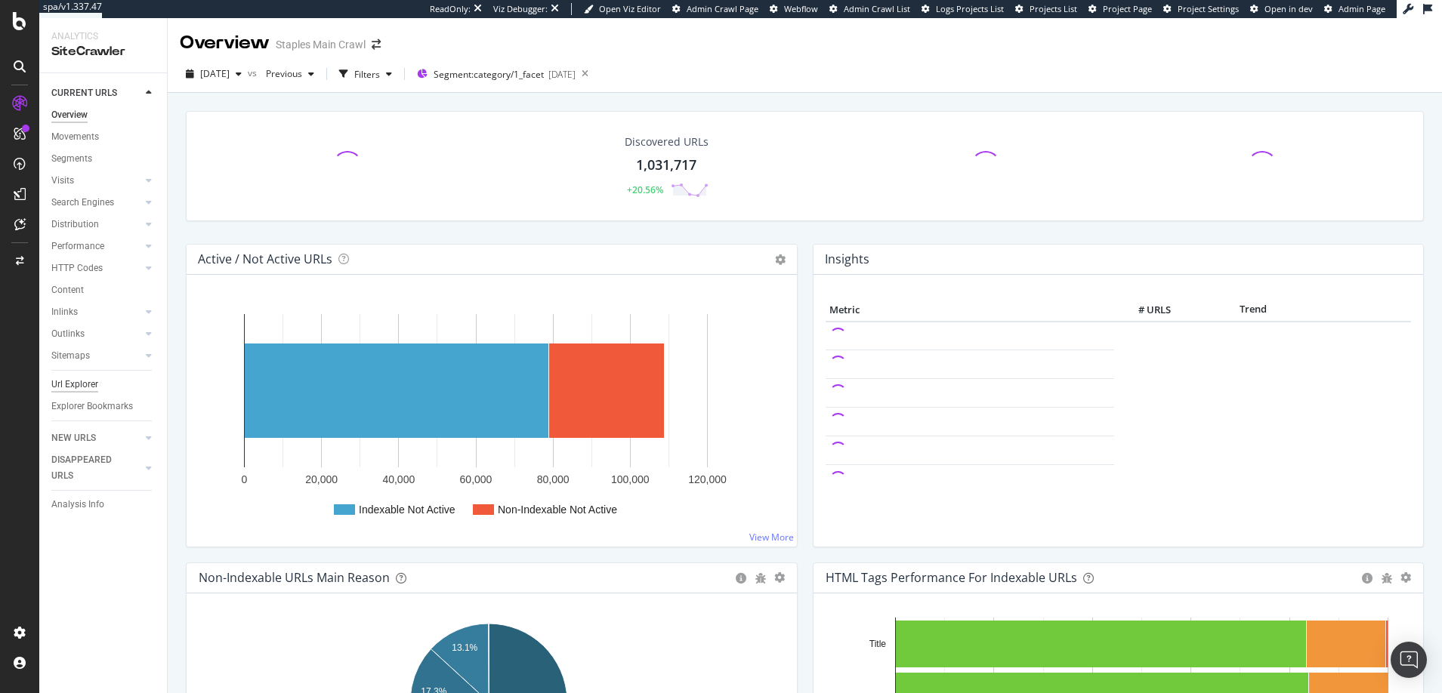
click at [82, 383] on div "Url Explorer" at bounding box center [74, 385] width 47 height 16
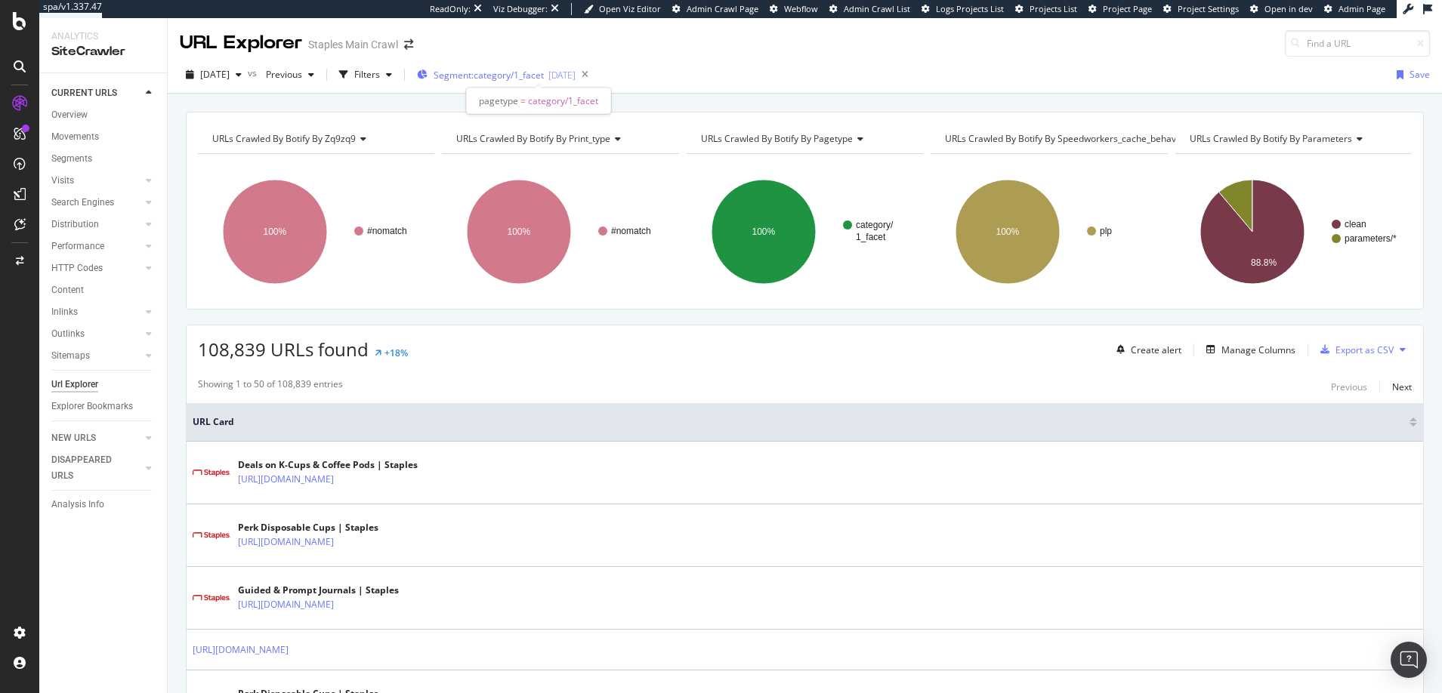
click at [476, 74] on span "Segment: category/1_facet" at bounding box center [488, 75] width 110 height 13
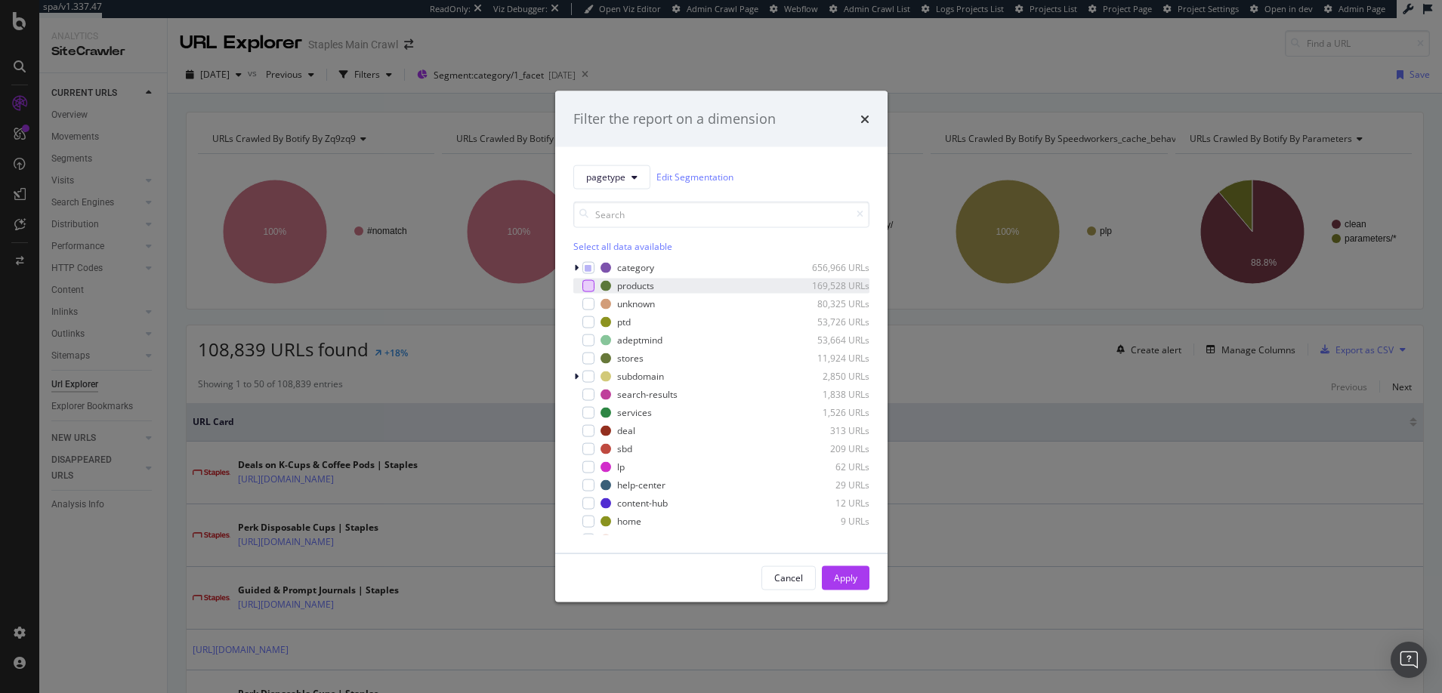
click at [587, 287] on div "modal" at bounding box center [588, 285] width 12 height 12
click at [588, 267] on icon "modal" at bounding box center [587, 268] width 7 height 8
click at [846, 578] on div "Apply" at bounding box center [845, 578] width 23 height 13
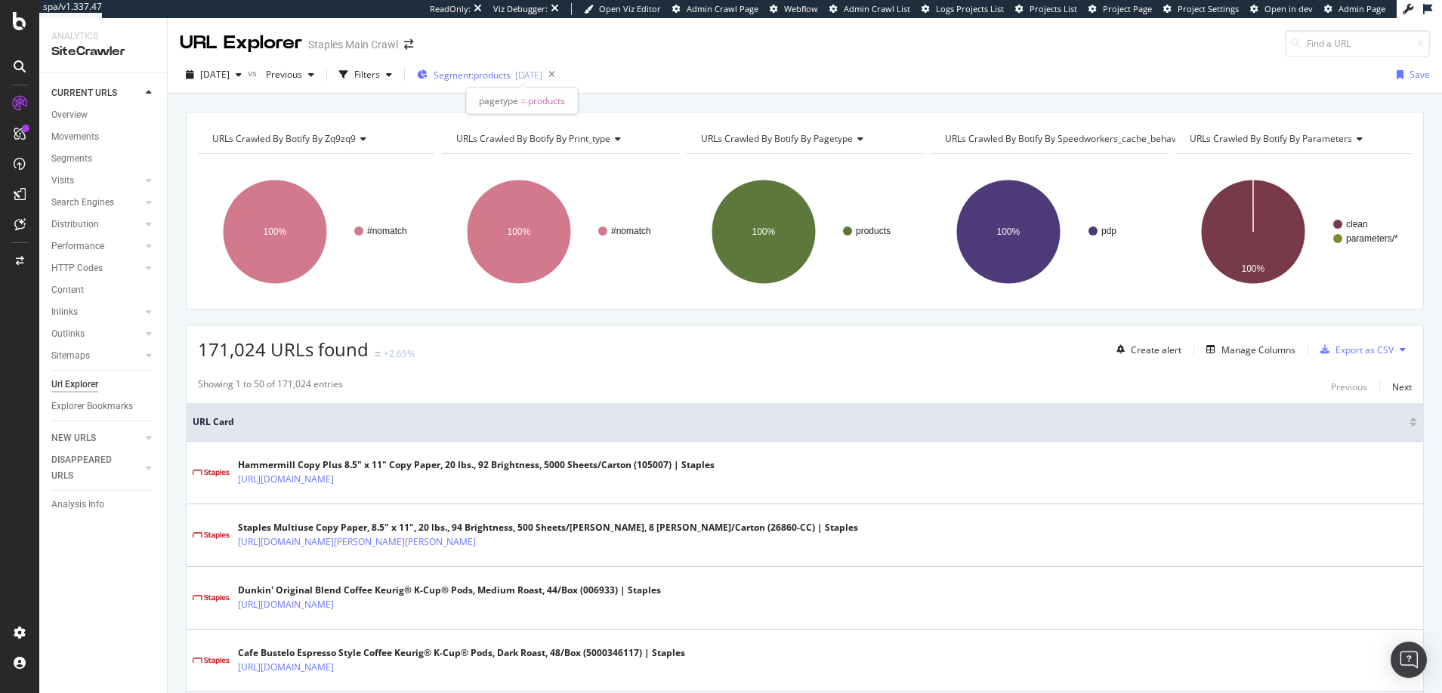
click at [510, 74] on span "Segment: products" at bounding box center [471, 75] width 77 height 13
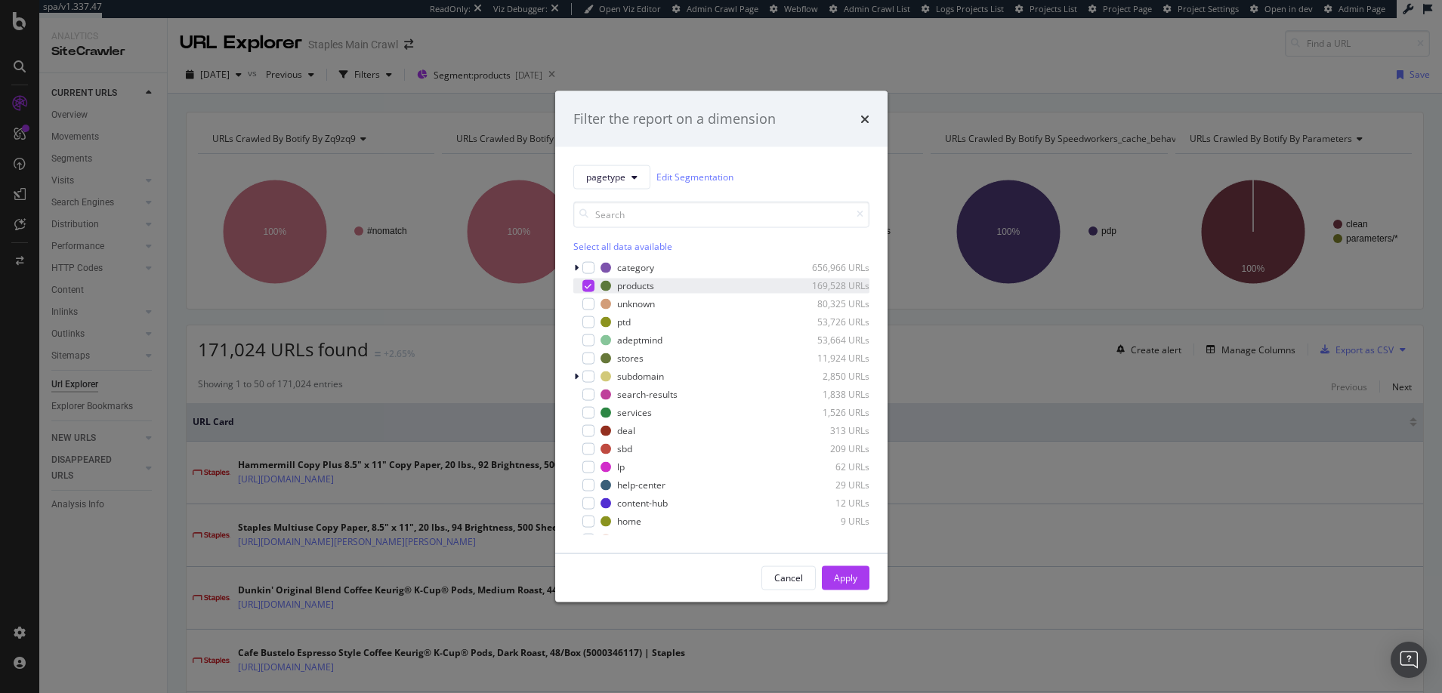
click at [587, 283] on icon "modal" at bounding box center [587, 286] width 7 height 8
click at [591, 304] on div "modal" at bounding box center [588, 304] width 12 height 12
click at [847, 581] on div "Apply" at bounding box center [845, 578] width 23 height 13
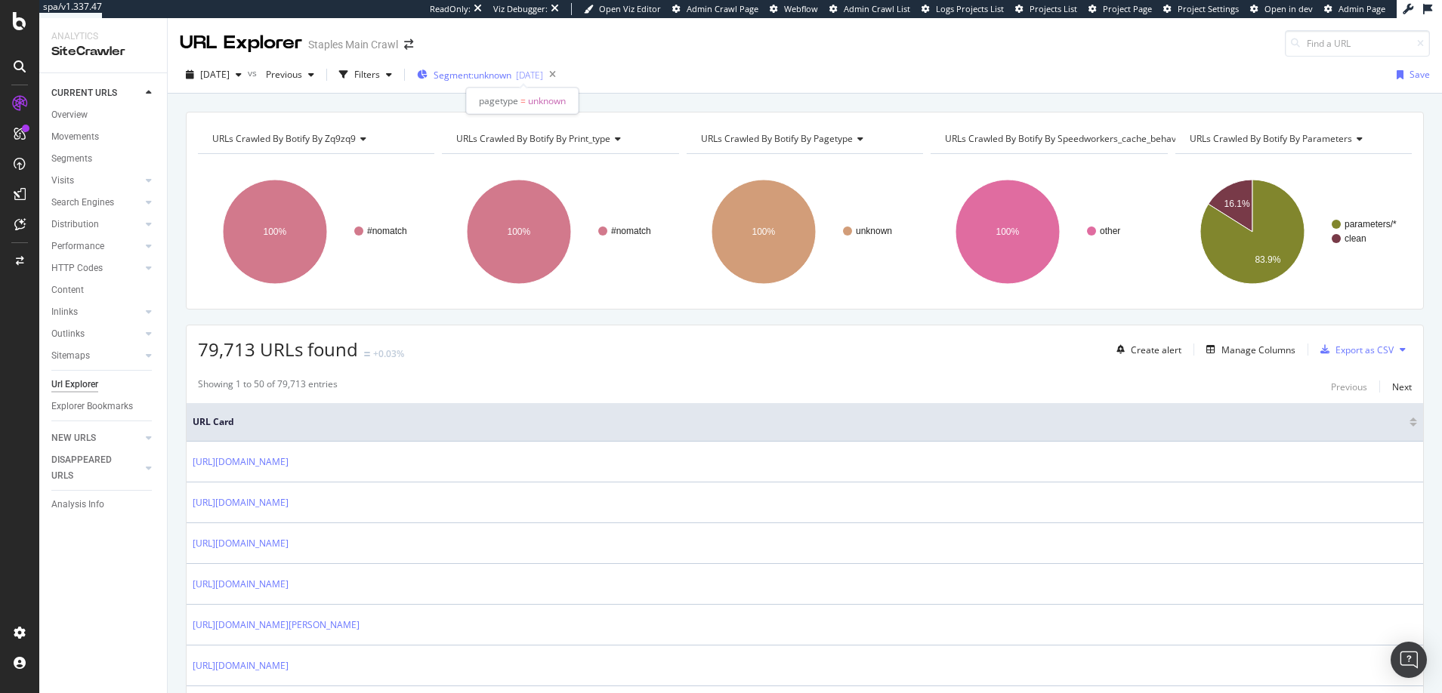
click at [504, 75] on span "Segment: unknown" at bounding box center [472, 75] width 78 height 13
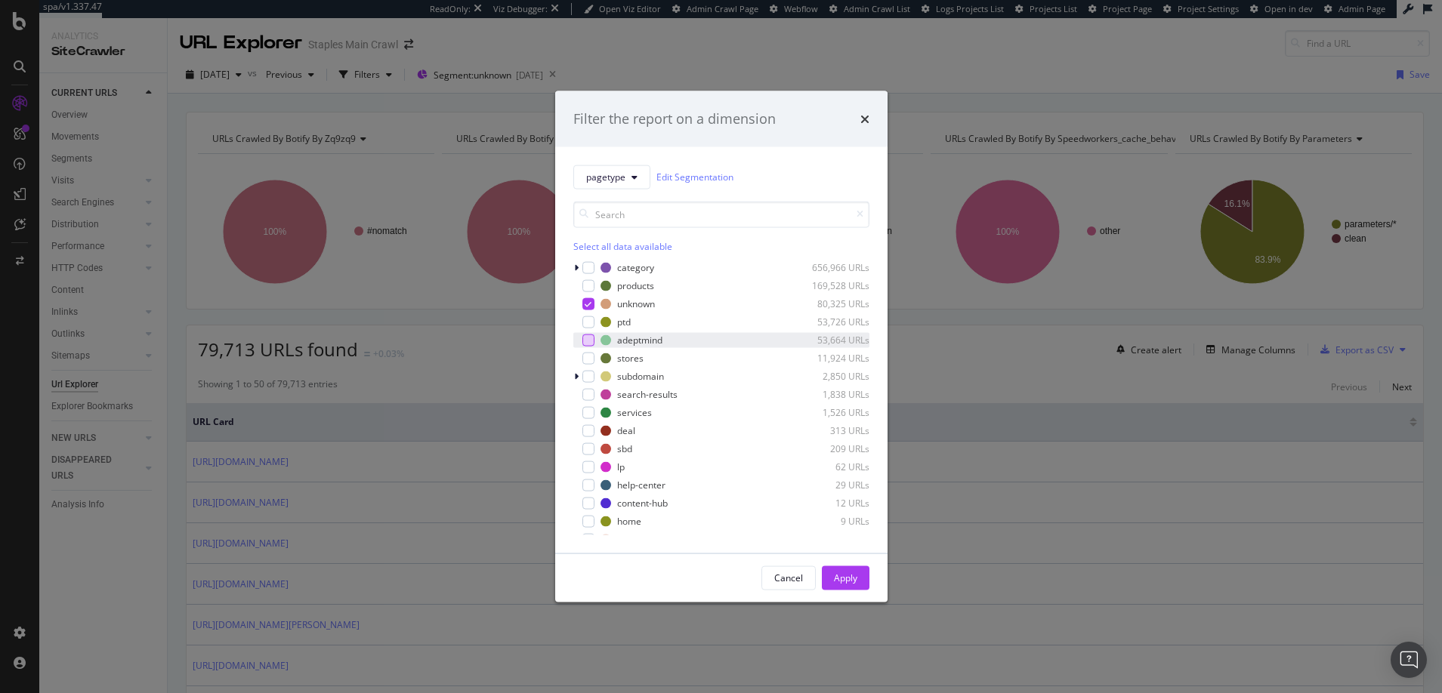
click at [588, 340] on div "modal" at bounding box center [588, 340] width 12 height 12
click at [585, 306] on icon "modal" at bounding box center [587, 304] width 7 height 8
click at [842, 580] on div "Apply" at bounding box center [845, 578] width 23 height 13
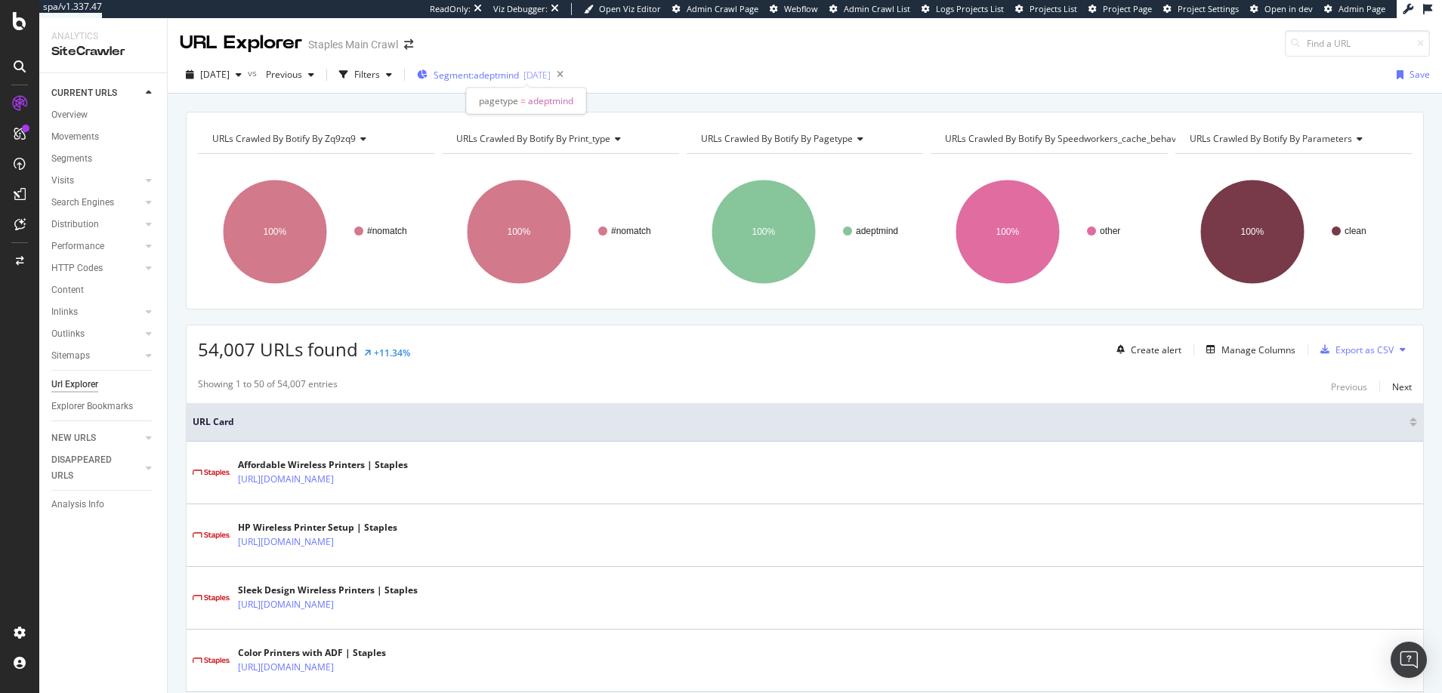
click at [494, 76] on span "Segment: adeptmind" at bounding box center [475, 75] width 85 height 13
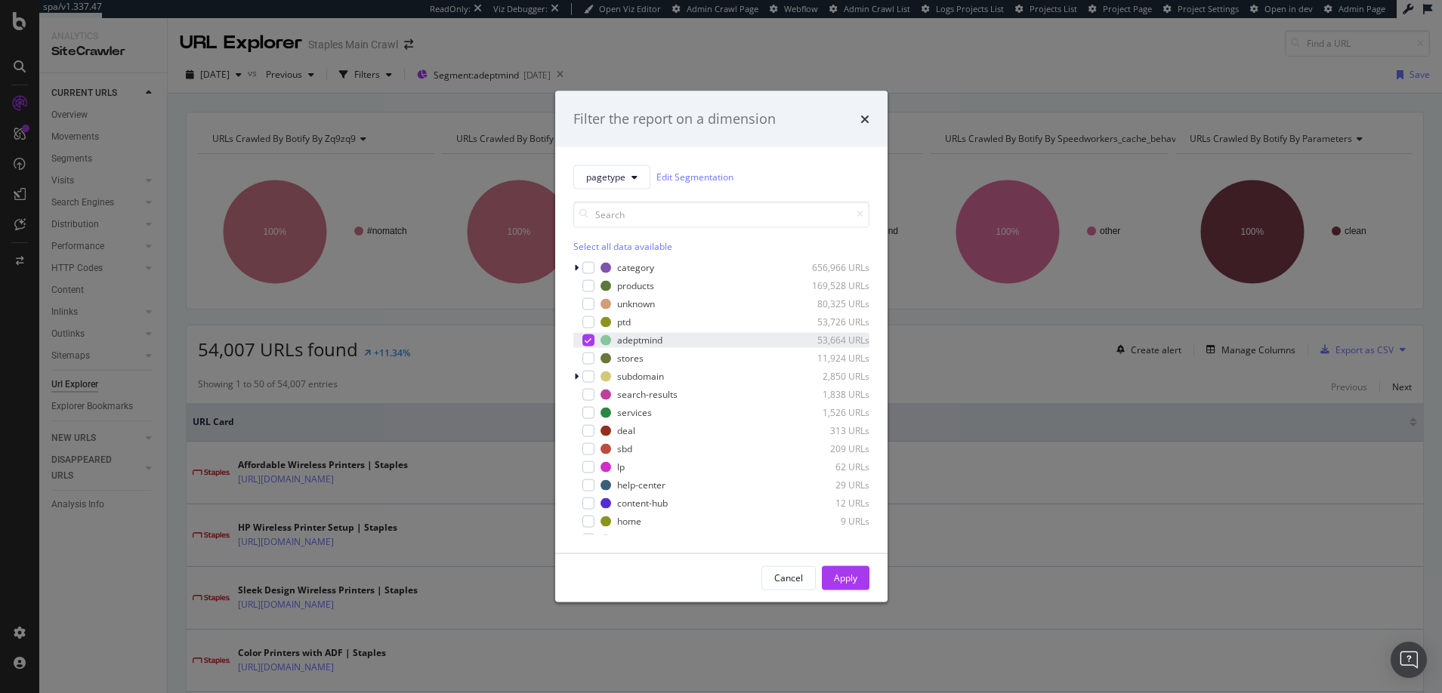
click at [585, 339] on icon "modal" at bounding box center [587, 340] width 7 height 8
click at [577, 374] on icon "modal" at bounding box center [576, 376] width 5 height 9
click at [577, 374] on icon "modal" at bounding box center [576, 376] width 6 height 9
